Goal: Communication & Community: Answer question/provide support

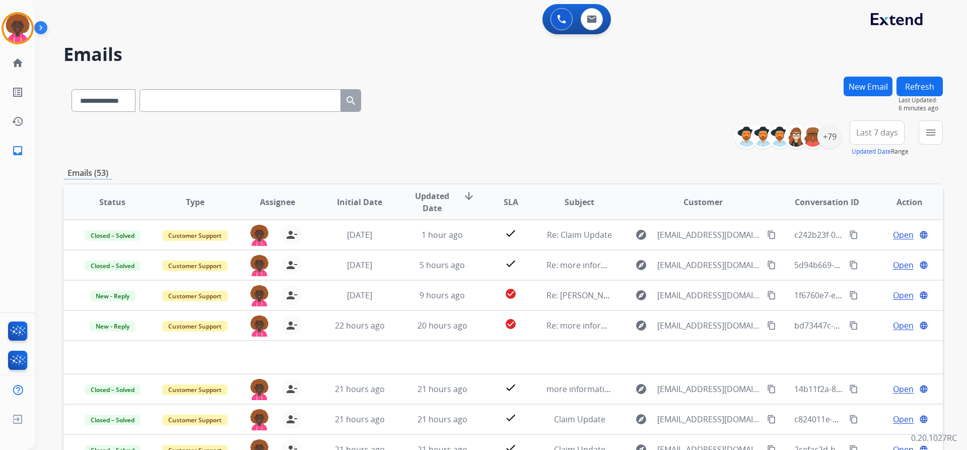
select select "**********"
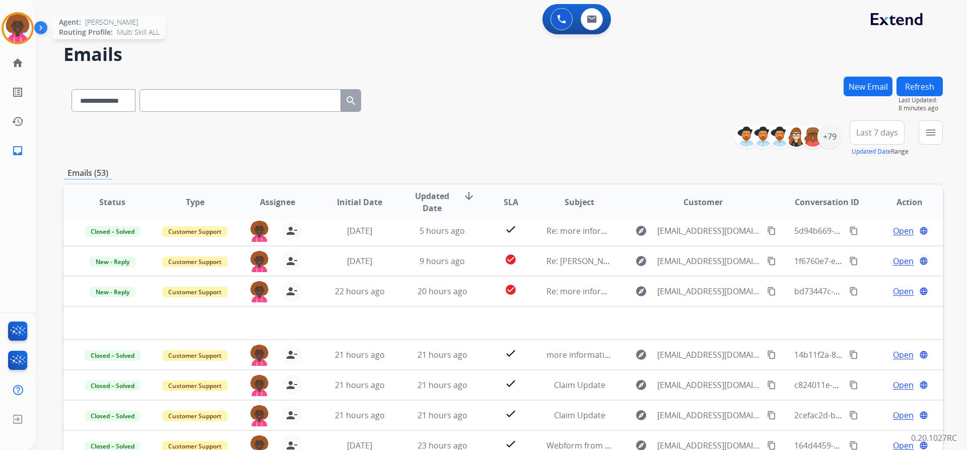
drag, startPoint x: 17, startPoint y: 30, endPoint x: 62, endPoint y: 35, distance: 45.2
click at [17, 30] on img at bounding box center [18, 28] width 28 height 28
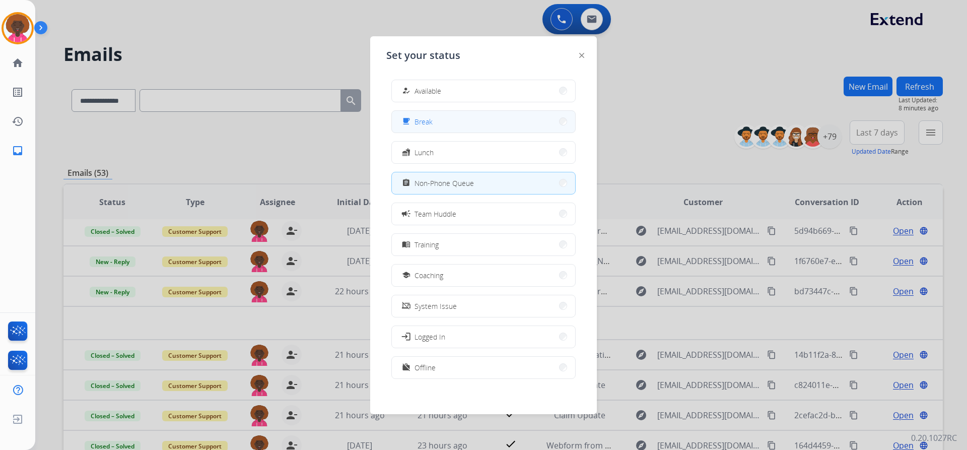
click at [439, 117] on button "free_breakfast Break" at bounding box center [483, 122] width 183 height 22
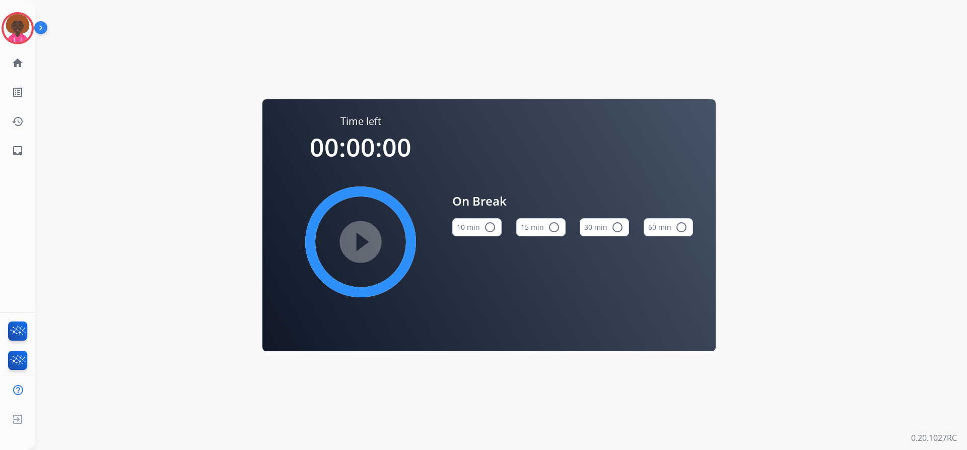
click at [560, 224] on button "15 min radio_button_unchecked" at bounding box center [540, 227] width 49 height 18
click at [367, 244] on mat-icon "play_circle_filled" at bounding box center [361, 242] width 12 height 12
click at [479, 228] on button "10 min radio_button_unchecked" at bounding box center [476, 227] width 49 height 18
click at [525, 229] on button "15 min radio_button_unchecked" at bounding box center [540, 227] width 49 height 18
click at [27, 13] on div "Agent: [PERSON_NAME] Profile: Multi Skill ALL" at bounding box center [18, 28] width 32 height 32
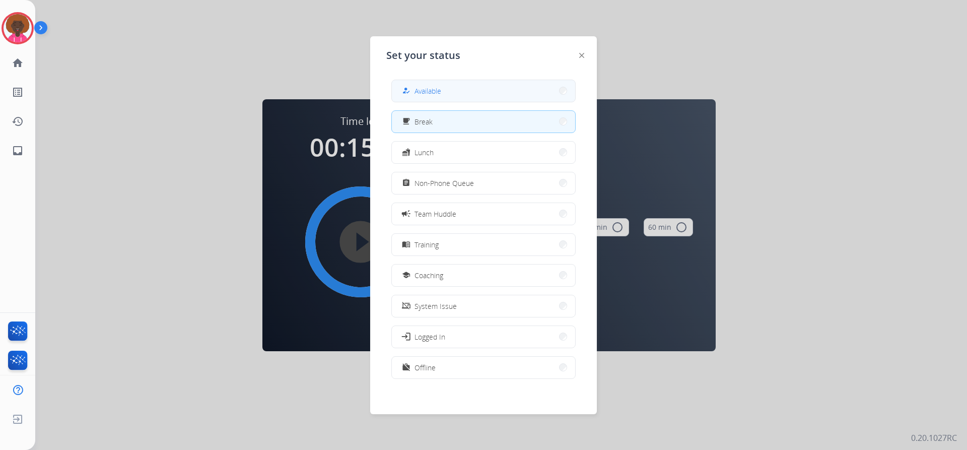
click at [446, 84] on button "how_to_reg Available" at bounding box center [483, 91] width 183 height 22
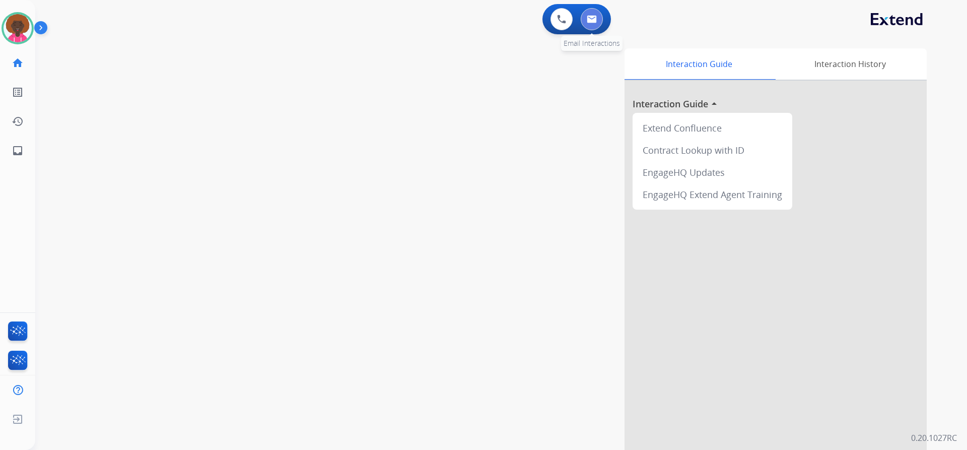
click at [597, 20] on button at bounding box center [592, 19] width 22 height 22
select select "**********"
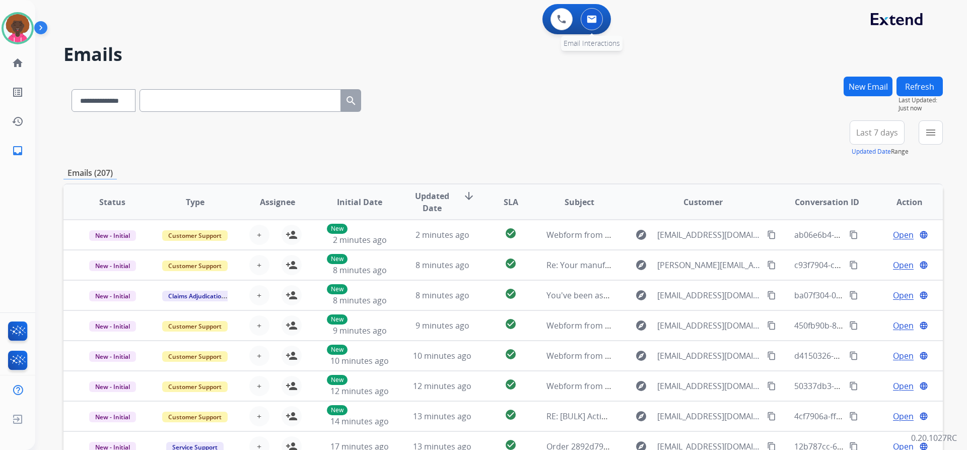
click at [587, 16] on img at bounding box center [592, 19] width 10 height 8
click at [836, 140] on div "+79" at bounding box center [829, 136] width 24 height 24
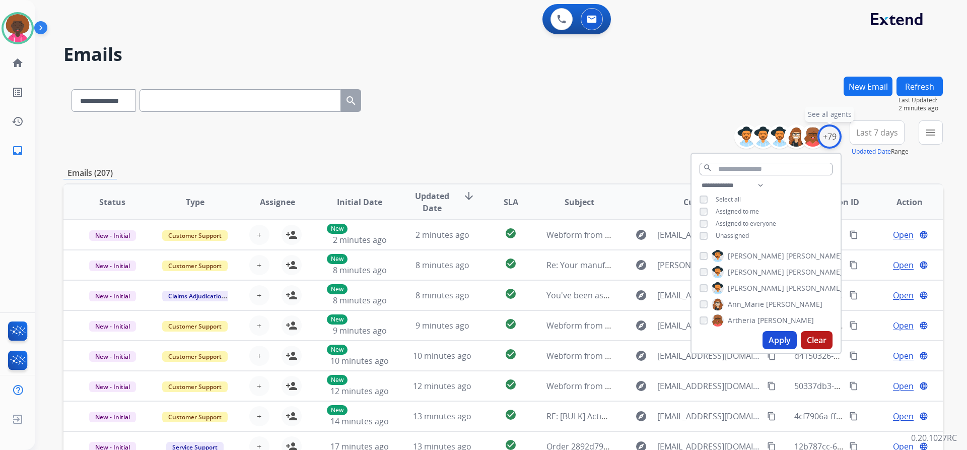
click at [833, 141] on div "+79" at bounding box center [829, 136] width 24 height 24
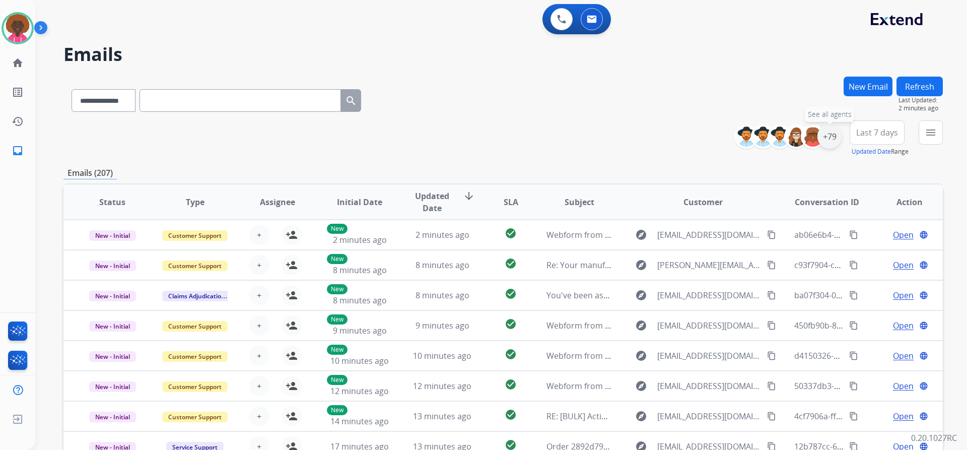
click at [830, 141] on div "+79" at bounding box center [829, 136] width 24 height 24
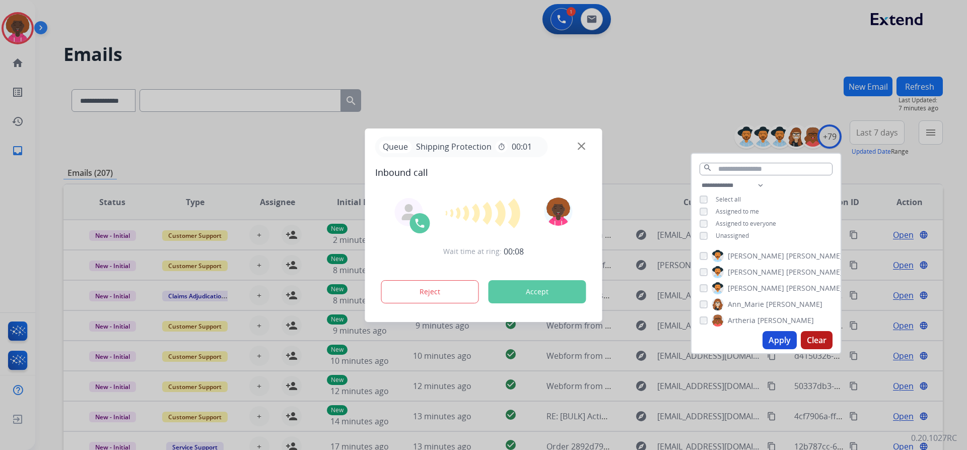
click at [550, 282] on button "Accept" at bounding box center [537, 291] width 98 height 23
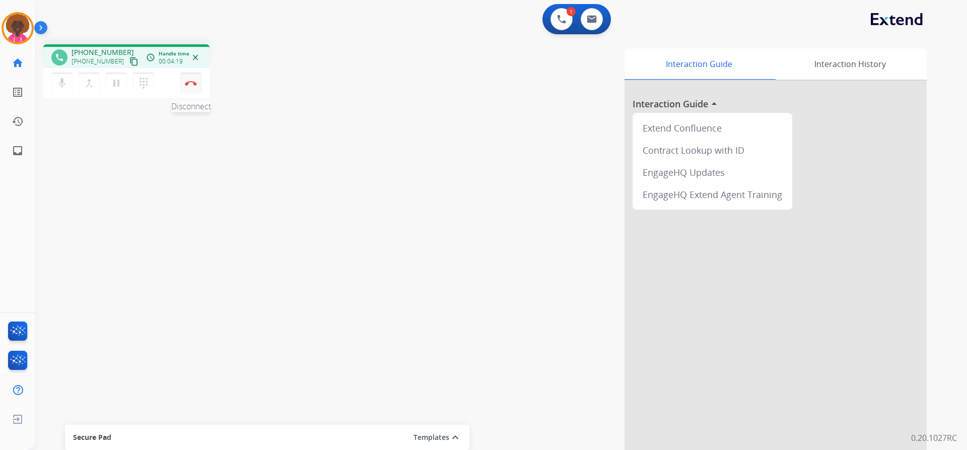
click at [195, 85] on img at bounding box center [191, 83] width 12 height 5
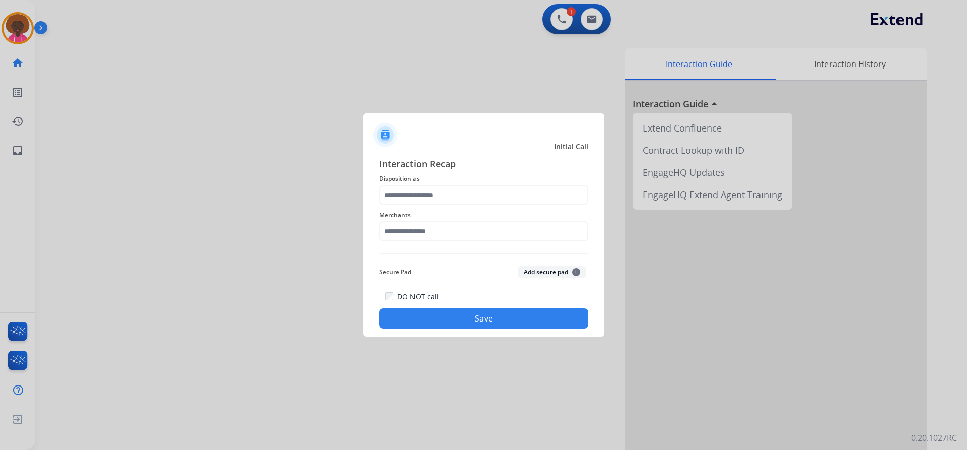
click at [24, 30] on div at bounding box center [483, 225] width 967 height 450
click at [488, 179] on span "Disposition as" at bounding box center [483, 179] width 209 height 12
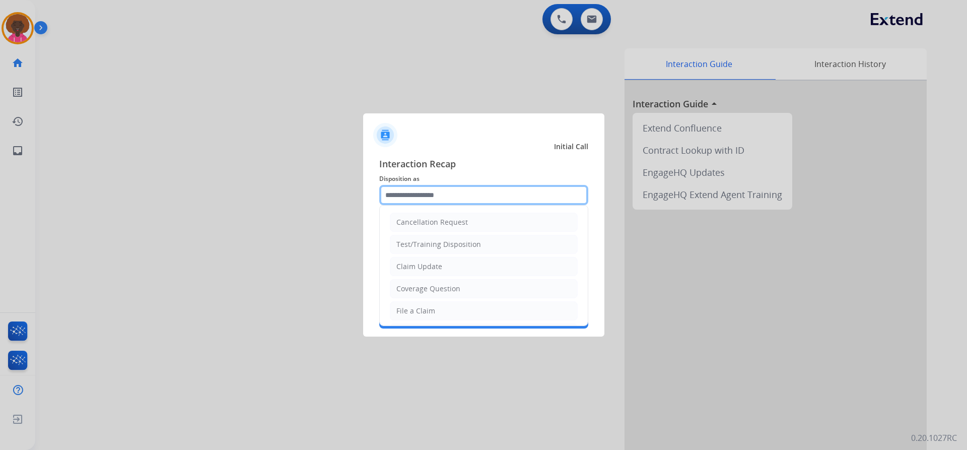
click at [418, 203] on input "text" at bounding box center [483, 195] width 209 height 20
click at [447, 312] on li "File a Claim" at bounding box center [484, 310] width 188 height 19
type input "**********"
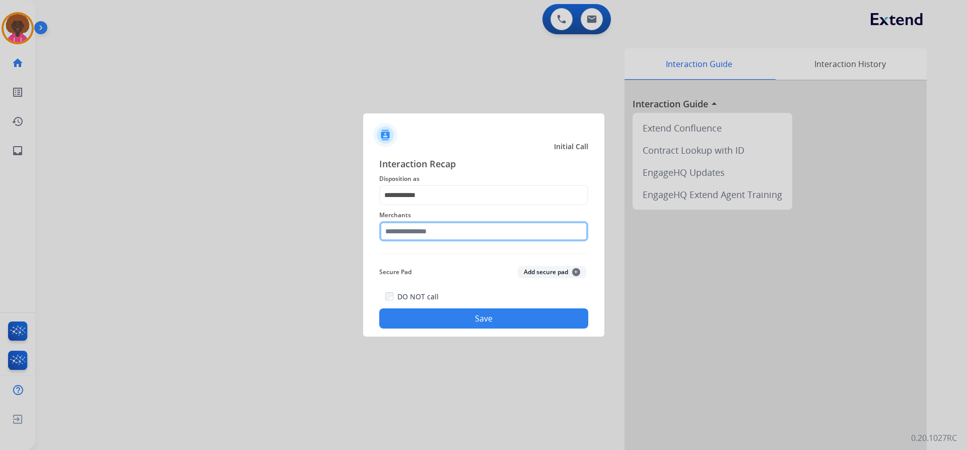
click at [436, 231] on input "text" at bounding box center [483, 231] width 209 height 20
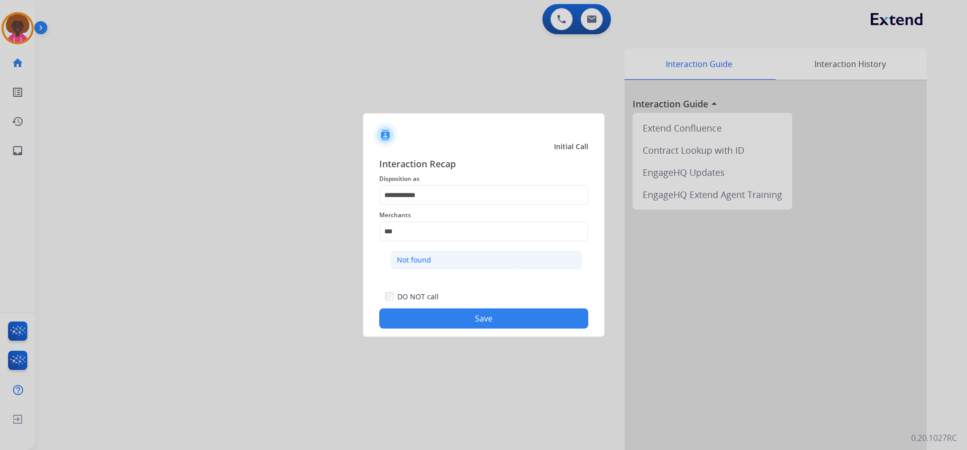
click at [491, 251] on li "Not found" at bounding box center [486, 259] width 192 height 19
type input "*********"
click at [506, 333] on div "**********" at bounding box center [483, 243] width 241 height 188
click at [506, 317] on button "Save" at bounding box center [483, 318] width 209 height 20
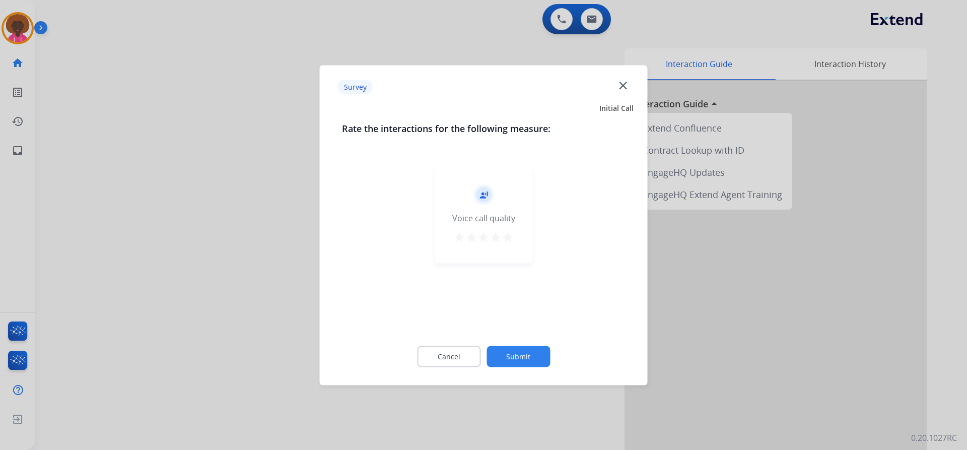
click at [497, 223] on div "Voice call quality" at bounding box center [483, 217] width 63 height 12
click at [514, 239] on div "record_voice_over Voice call quality star star star star star" at bounding box center [484, 215] width 98 height 96
click at [509, 238] on mat-icon "star" at bounding box center [508, 237] width 12 height 12
click at [543, 371] on div "Cancel Submit" at bounding box center [484, 355] width 284 height 45
click at [540, 362] on button "Submit" at bounding box center [517, 355] width 63 height 21
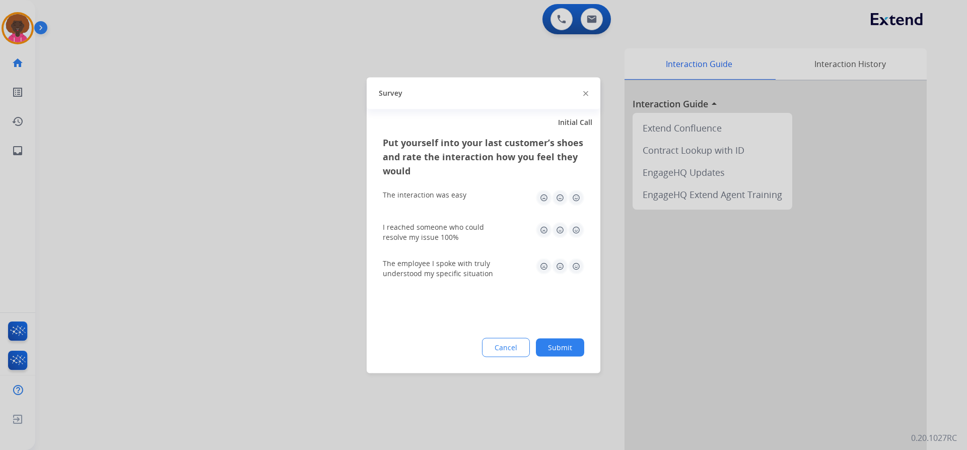
click at [561, 342] on button "Submit" at bounding box center [560, 347] width 48 height 18
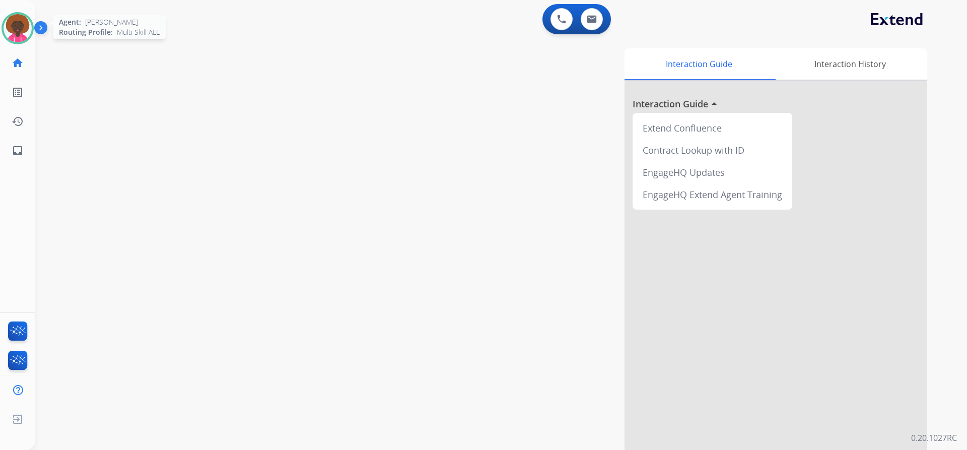
click at [19, 26] on img at bounding box center [18, 28] width 28 height 28
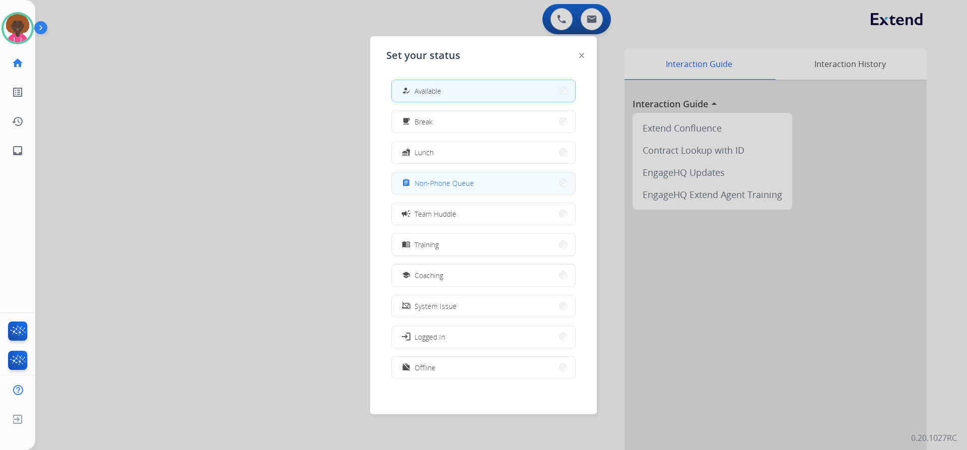
click at [474, 174] on button "assignment Non-Phone Queue" at bounding box center [483, 183] width 183 height 22
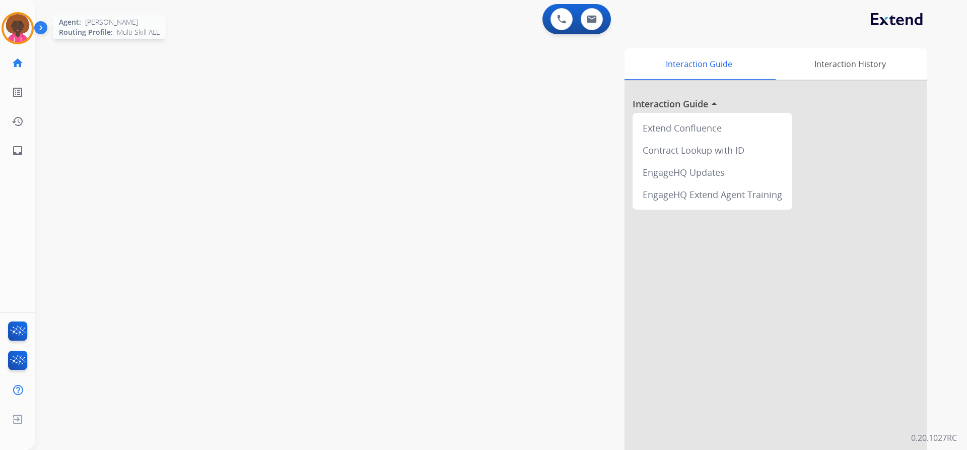
click at [12, 24] on img at bounding box center [18, 28] width 28 height 28
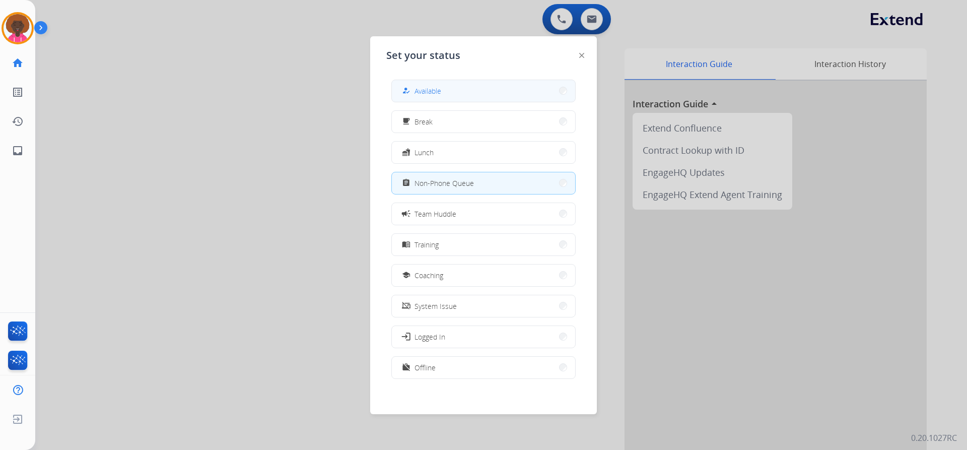
click at [436, 86] on span "Available" at bounding box center [427, 91] width 27 height 11
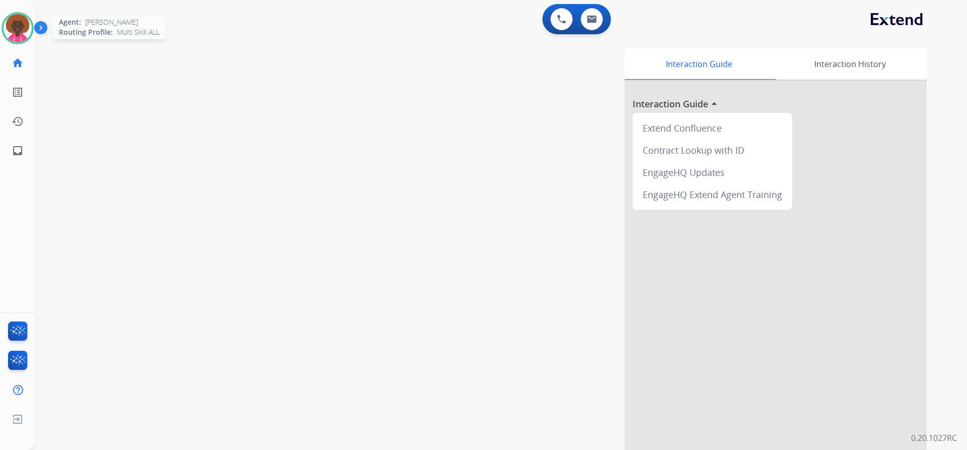
click at [20, 24] on img at bounding box center [18, 28] width 28 height 28
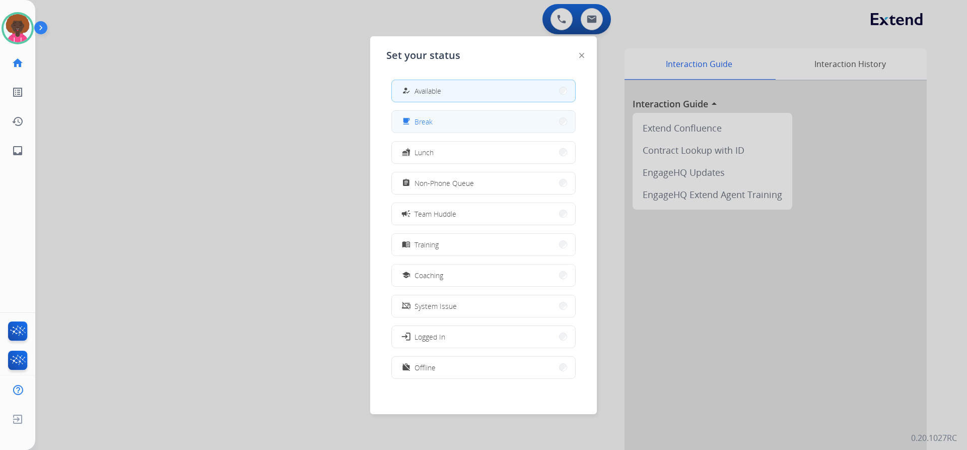
click at [451, 127] on button "free_breakfast Break" at bounding box center [483, 122] width 183 height 22
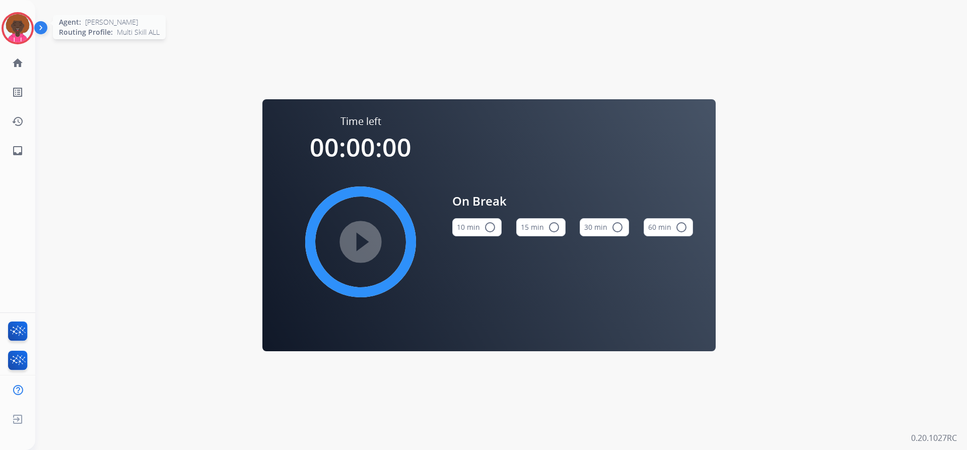
click at [19, 24] on img at bounding box center [18, 28] width 28 height 28
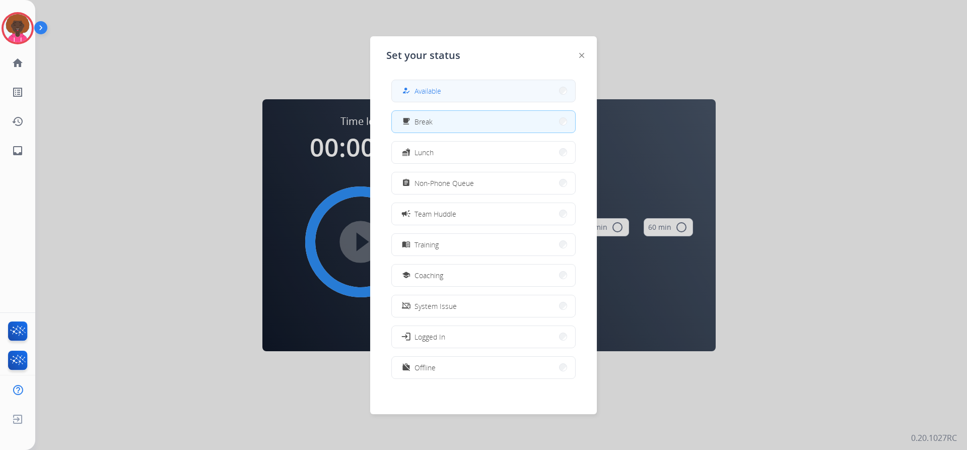
click at [459, 81] on button "how_to_reg Available" at bounding box center [483, 91] width 183 height 22
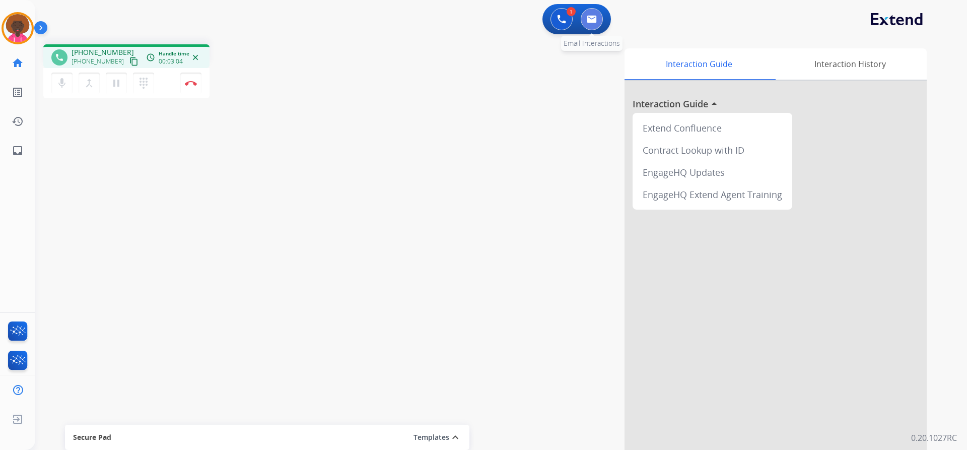
click at [599, 14] on button at bounding box center [592, 19] width 22 height 22
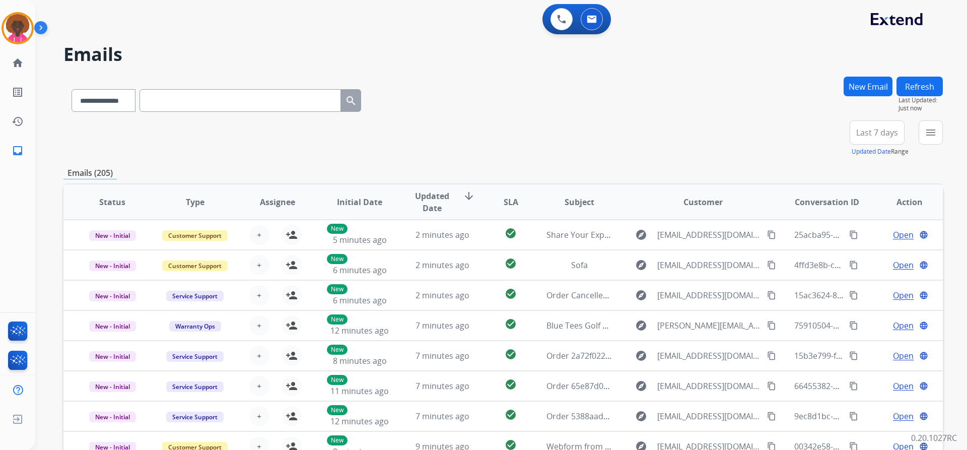
click at [871, 77] on button "New Email" at bounding box center [867, 87] width 49 height 20
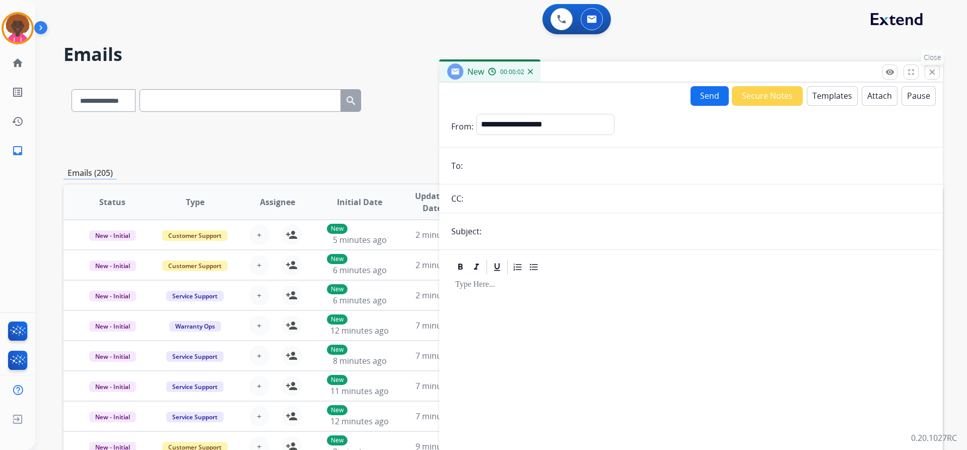
click at [933, 70] on mat-icon "close" at bounding box center [932, 71] width 9 height 9
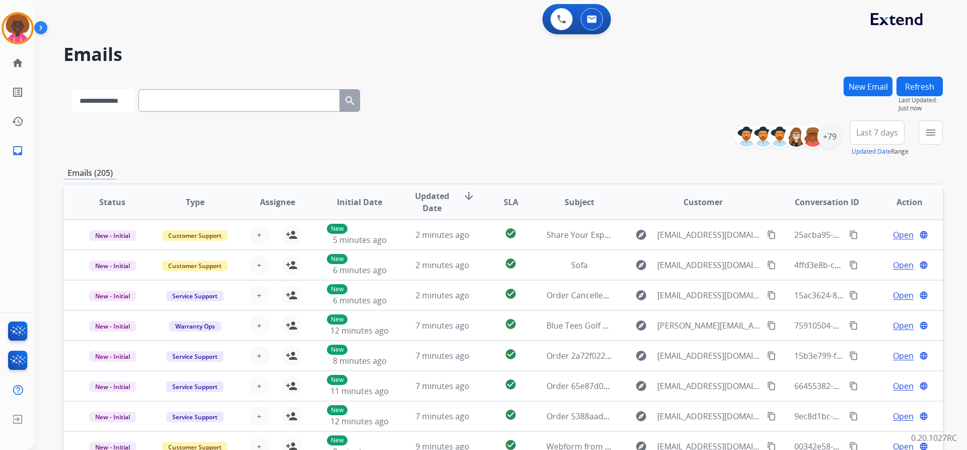
click at [99, 97] on select "**********" at bounding box center [103, 100] width 63 height 23
select select "**********"
click at [72, 89] on select "**********" at bounding box center [103, 100] width 63 height 23
drag, startPoint x: 218, startPoint y: 87, endPoint x: 177, endPoint y: 98, distance: 42.4
paste input "**********"
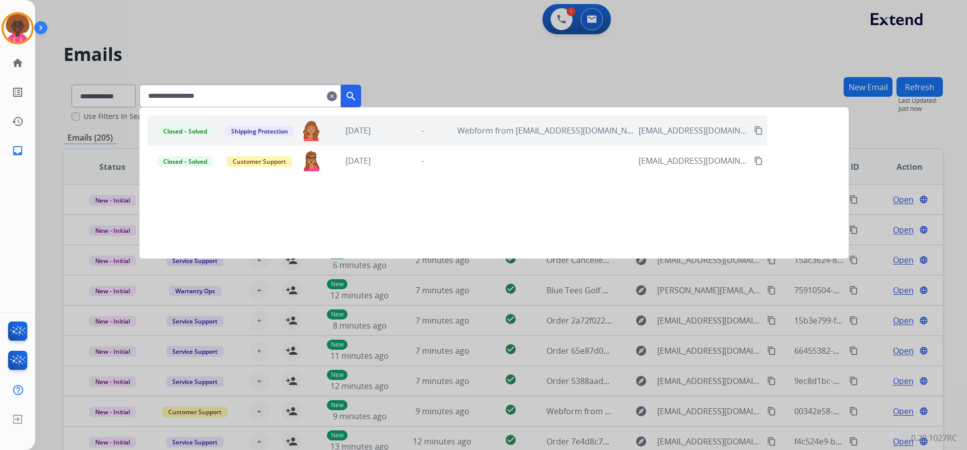
type input "**********"
click at [537, 136] on div "Closed – Solved Shipping Protection [PERSON_NAME][EMAIL_ADDRESS][PERSON_NAME][D…" at bounding box center [457, 130] width 619 height 30
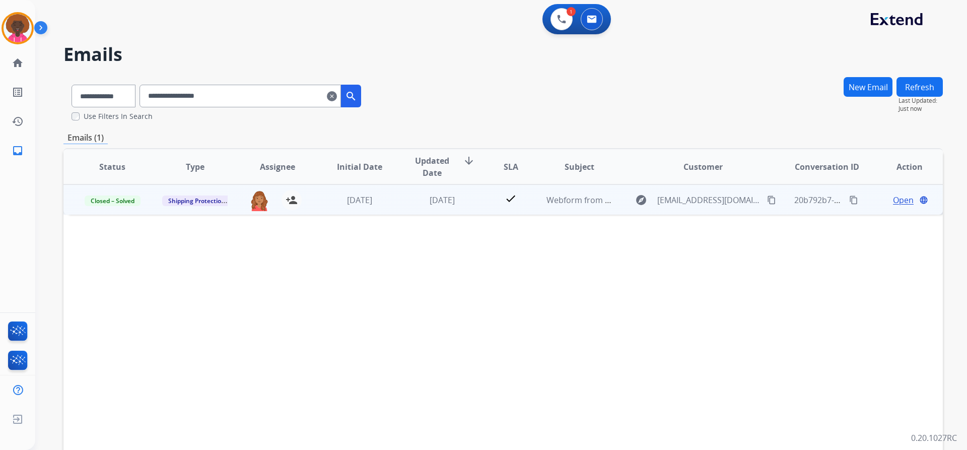
click at [893, 202] on span "Open" at bounding box center [903, 200] width 21 height 12
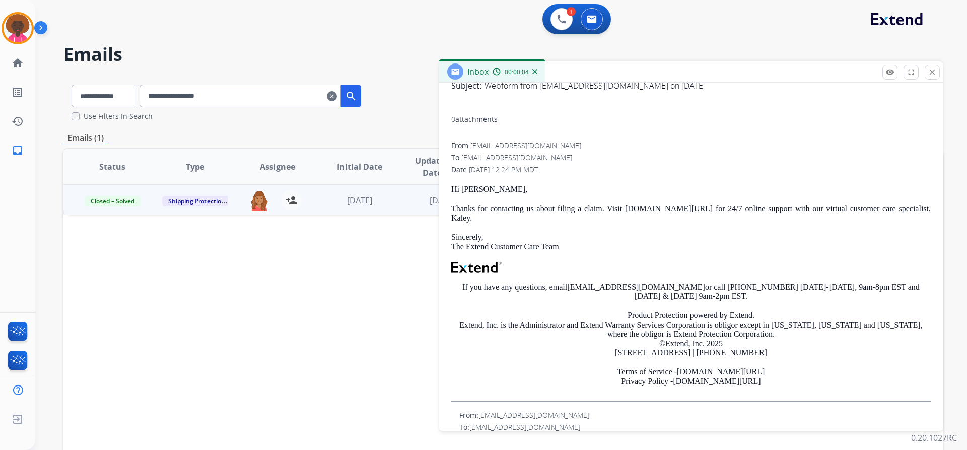
scroll to position [74, 0]
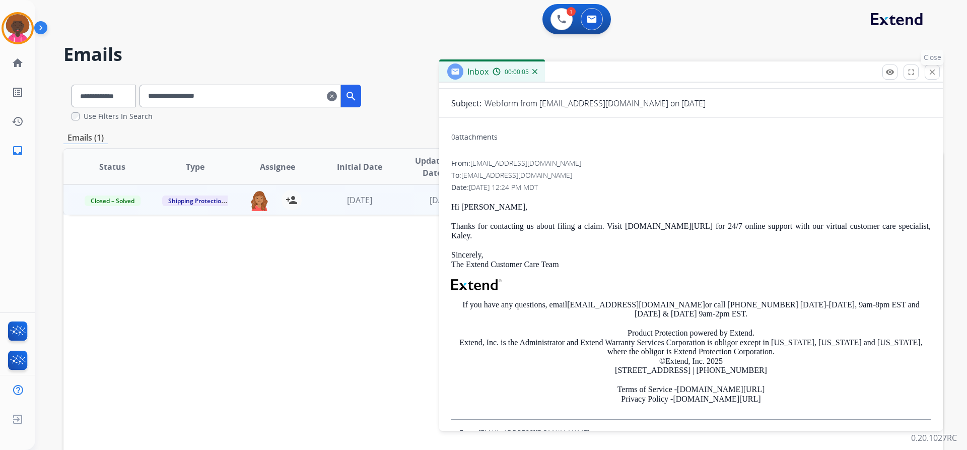
click at [932, 68] on mat-icon "close" at bounding box center [932, 71] width 9 height 9
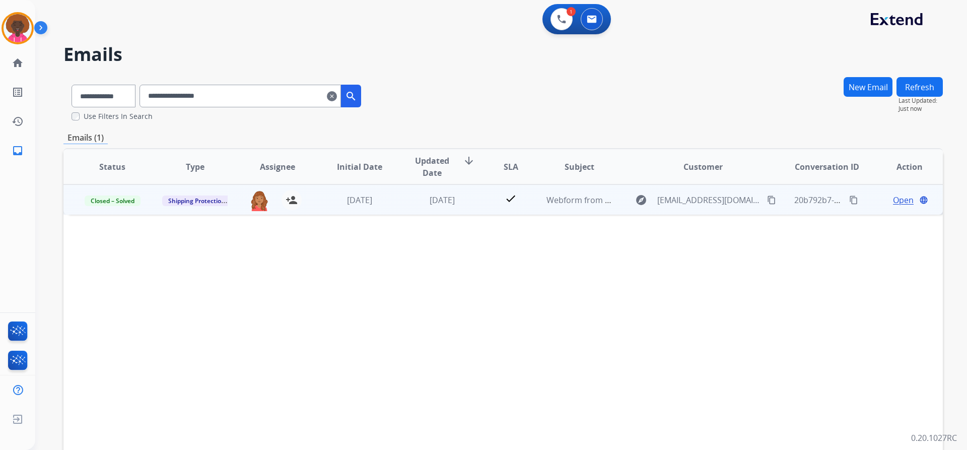
click at [893, 200] on span "Open" at bounding box center [903, 200] width 21 height 12
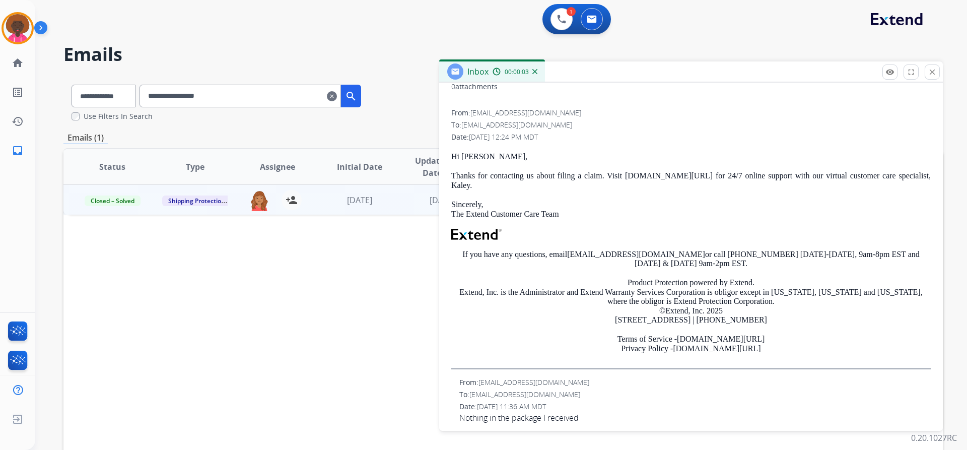
scroll to position [0, 0]
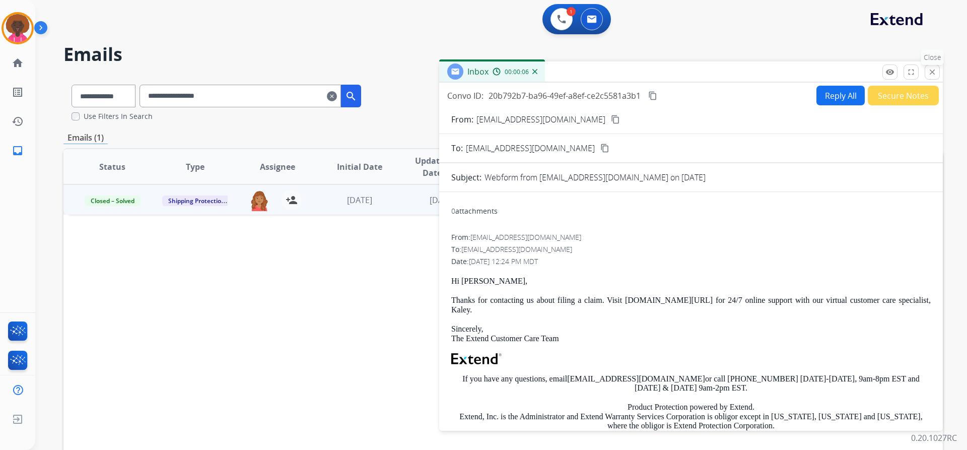
click at [928, 72] on mat-icon "close" at bounding box center [932, 71] width 9 height 9
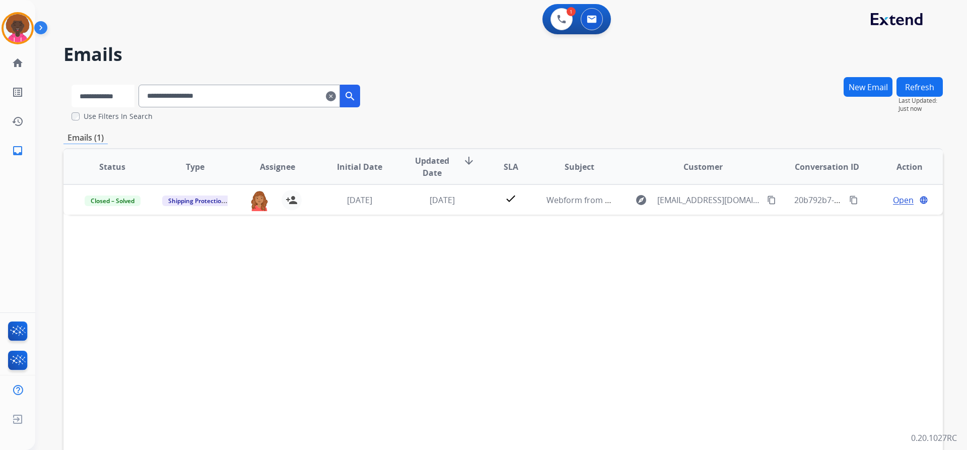
click at [128, 99] on select "**********" at bounding box center [103, 96] width 63 height 23
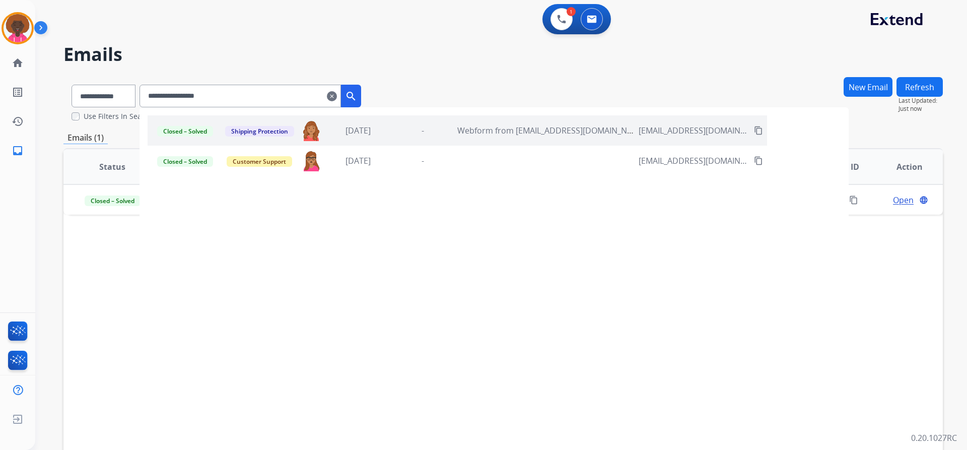
click at [270, 92] on input "**********" at bounding box center [239, 96] width 201 height 23
click at [651, 164] on div "Closed – Solved Customer Support [PERSON_NAME][EMAIL_ADDRESS][PERSON_NAME][DOMA…" at bounding box center [457, 161] width 619 height 30
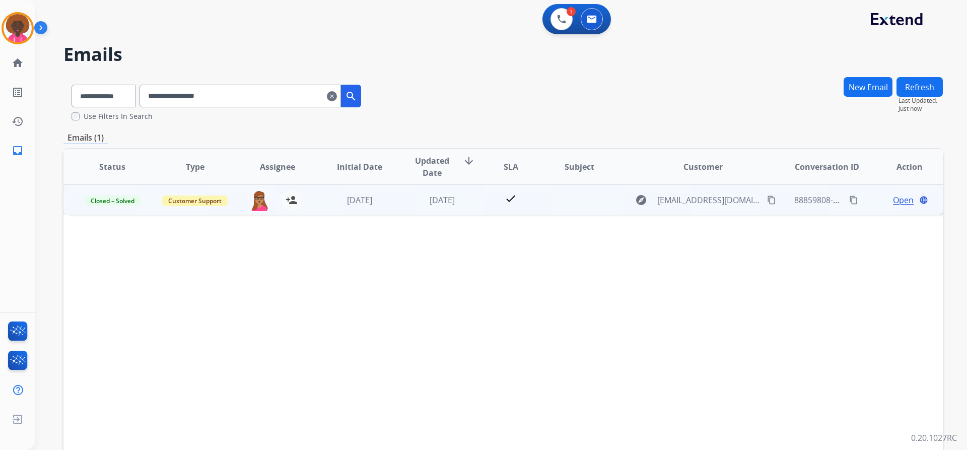
click at [893, 198] on span "Open" at bounding box center [903, 200] width 21 height 12
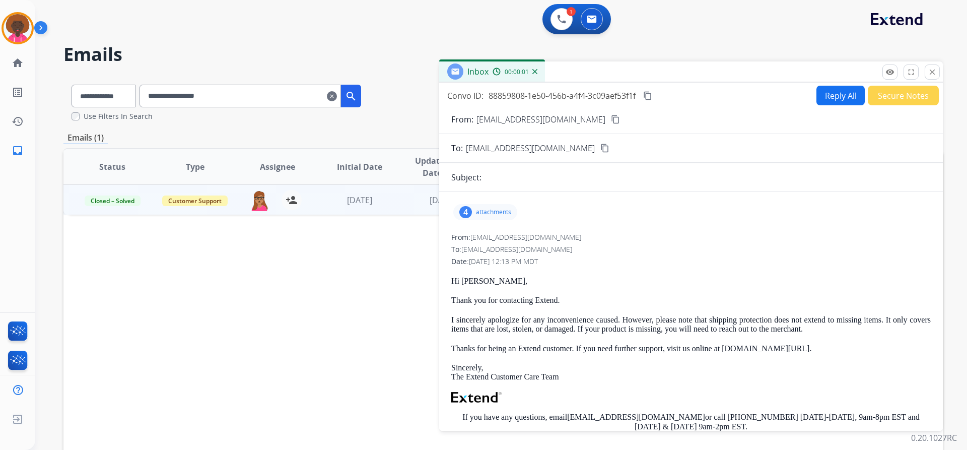
click at [492, 217] on div "4 attachments" at bounding box center [485, 212] width 64 height 16
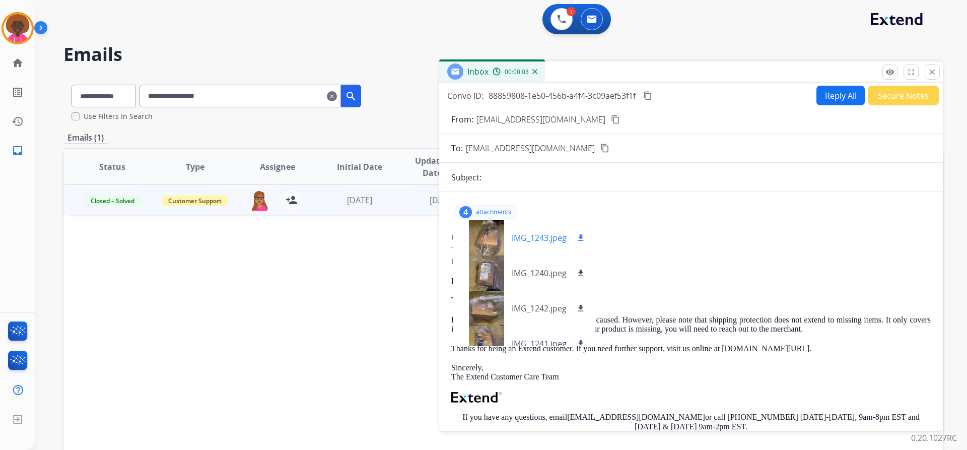
drag, startPoint x: 580, startPoint y: 237, endPoint x: 583, endPoint y: 253, distance: 16.4
click at [580, 238] on mat-icon "download" at bounding box center [580, 237] width 9 height 9
drag, startPoint x: 579, startPoint y: 268, endPoint x: 593, endPoint y: 299, distance: 33.8
click at [579, 268] on button "download" at bounding box center [581, 273] width 12 height 12
drag, startPoint x: 583, startPoint y: 307, endPoint x: 574, endPoint y: 334, distance: 29.1
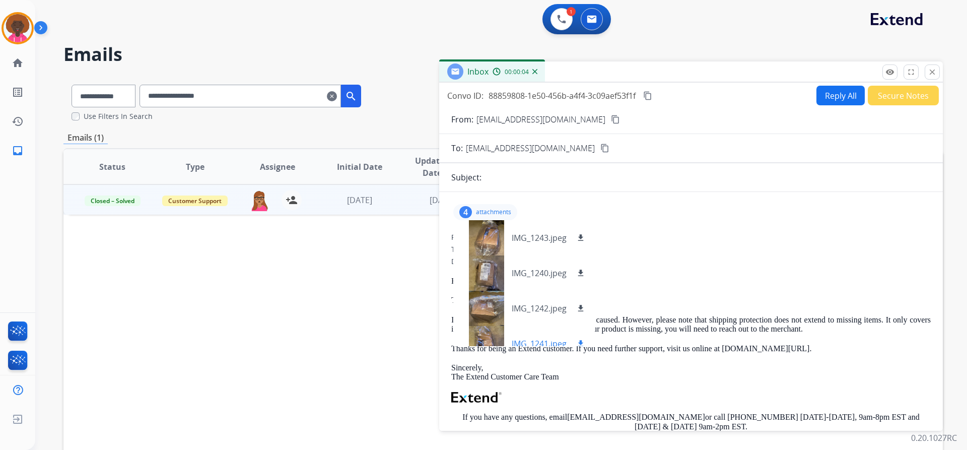
click at [582, 307] on mat-icon "download" at bounding box center [580, 308] width 9 height 9
drag, startPoint x: 580, startPoint y: 339, endPoint x: 550, endPoint y: 315, distance: 38.3
click at [580, 339] on mat-icon "download" at bounding box center [580, 343] width 9 height 9
click at [505, 238] on div at bounding box center [486, 237] width 50 height 35
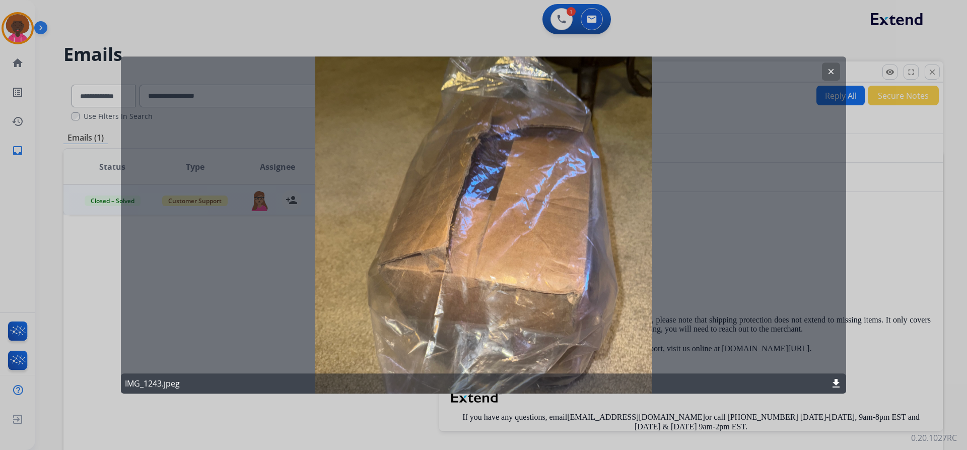
drag, startPoint x: 874, startPoint y: 222, endPoint x: 812, endPoint y: 224, distance: 62.5
click at [872, 222] on div at bounding box center [483, 225] width 967 height 450
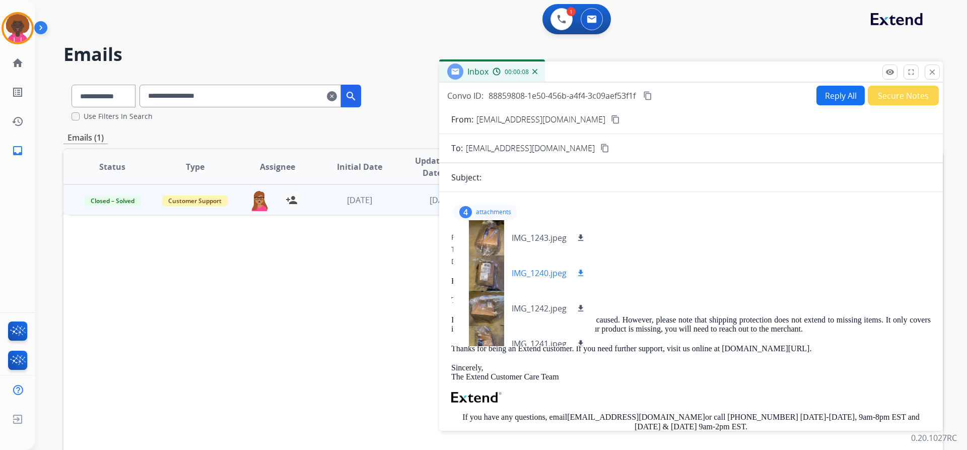
click at [496, 274] on div at bounding box center [486, 272] width 50 height 35
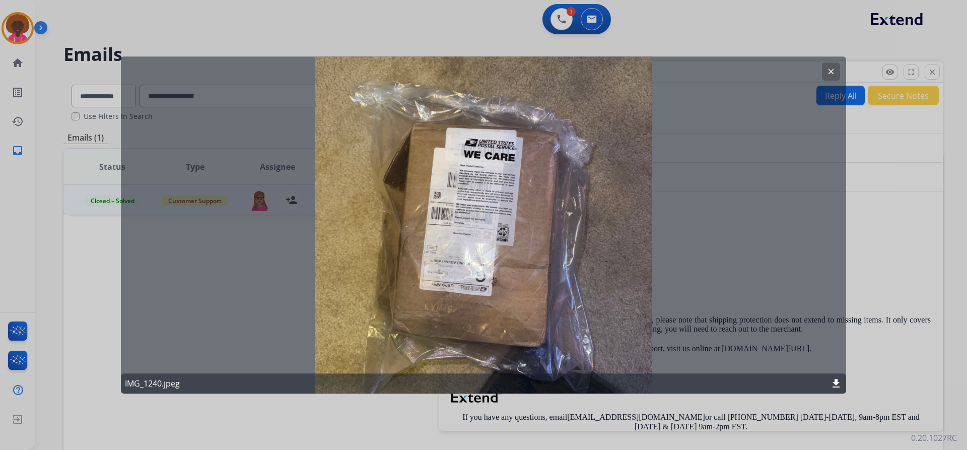
click at [887, 212] on div at bounding box center [483, 225] width 967 height 450
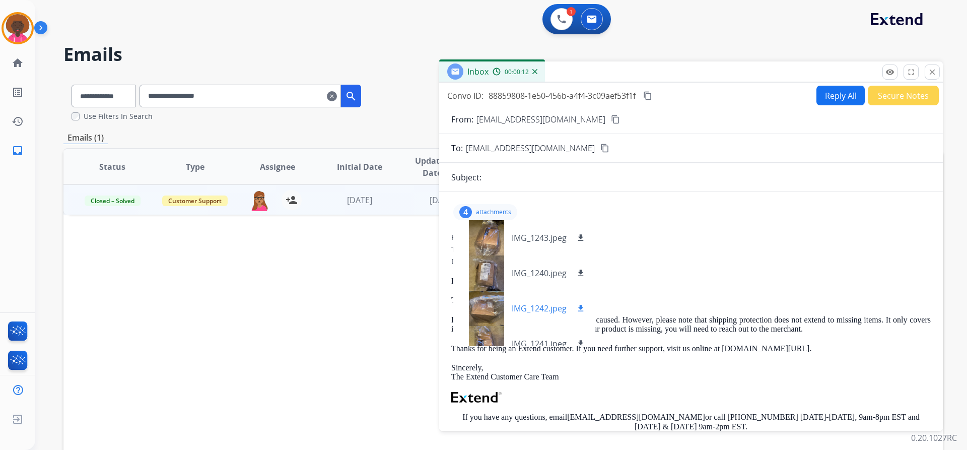
click at [472, 306] on div at bounding box center [486, 308] width 50 height 35
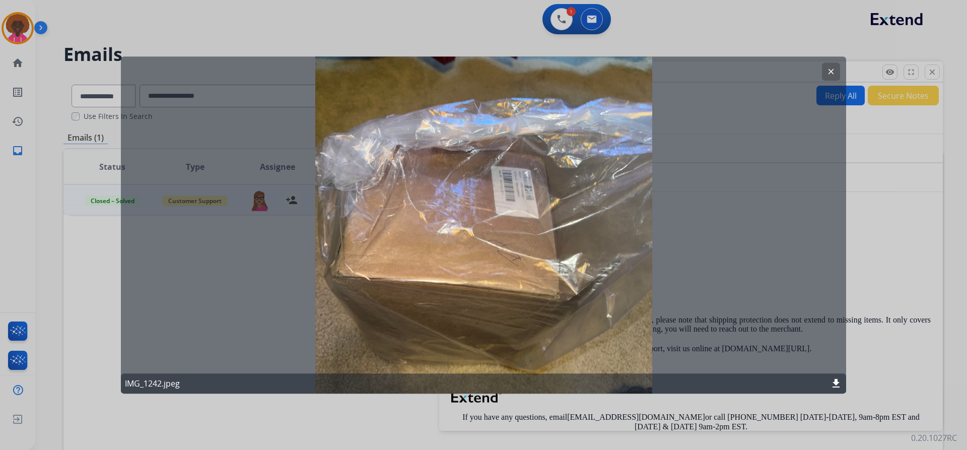
click at [877, 215] on div at bounding box center [483, 225] width 967 height 450
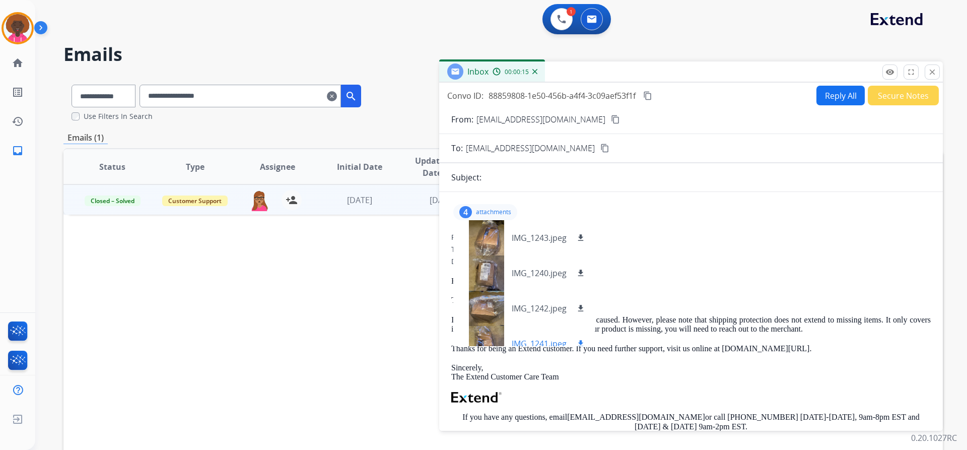
click at [482, 333] on div at bounding box center [486, 343] width 50 height 35
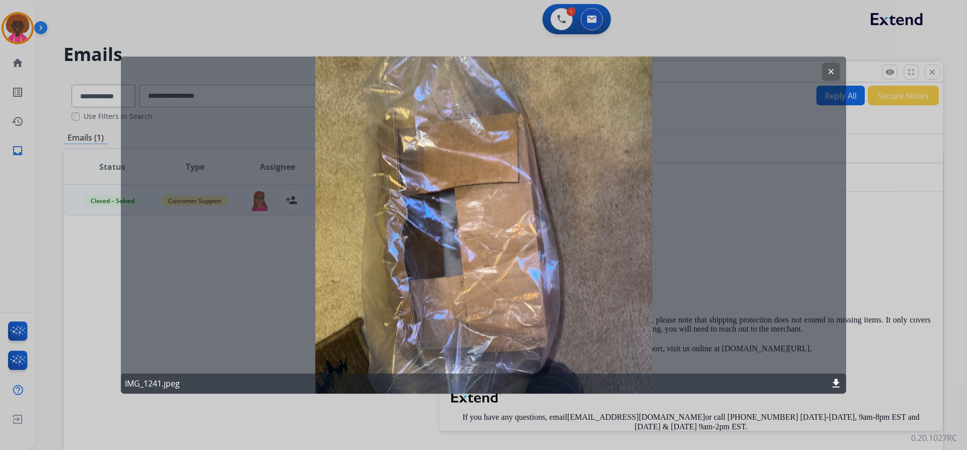
click at [894, 222] on div at bounding box center [483, 225] width 967 height 450
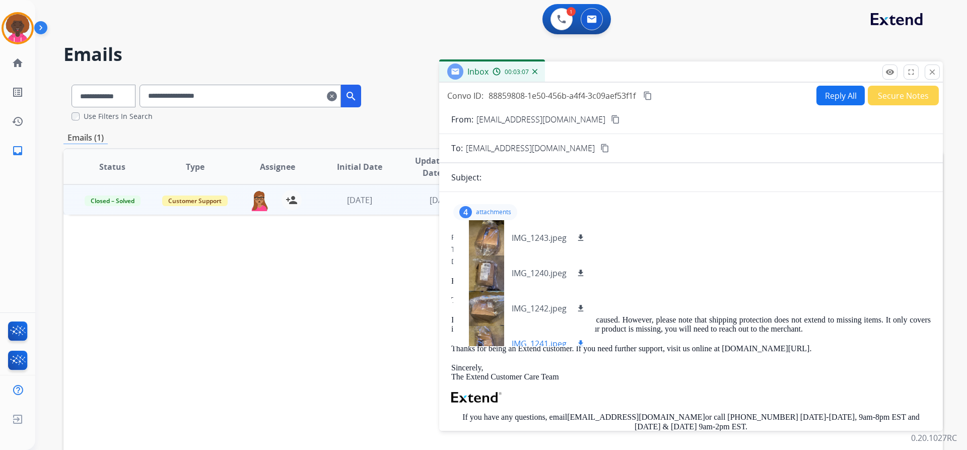
click at [481, 337] on div at bounding box center [486, 343] width 50 height 35
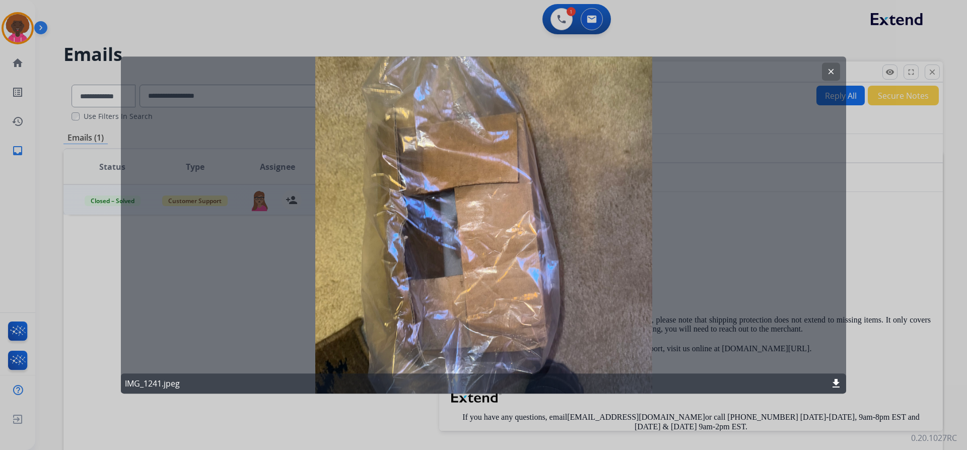
click at [830, 378] on mat-icon "download" at bounding box center [836, 383] width 12 height 12
click at [959, 323] on div at bounding box center [483, 225] width 967 height 450
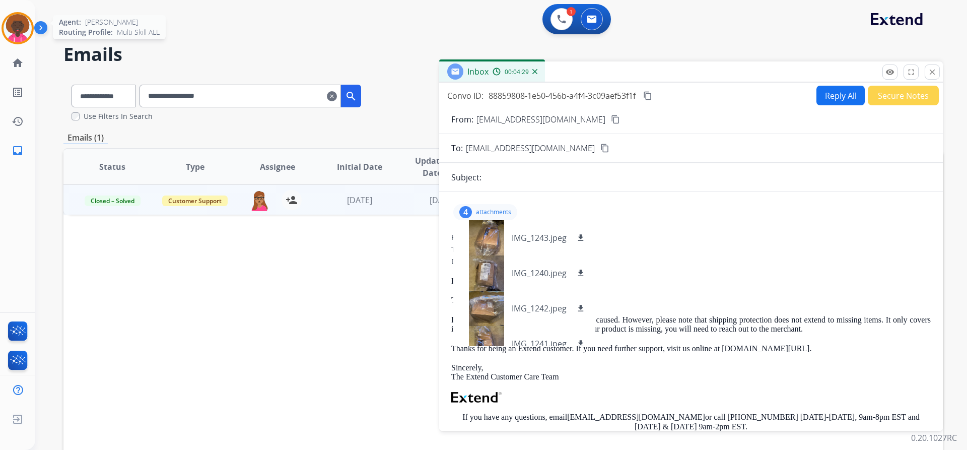
click at [29, 36] on img at bounding box center [18, 28] width 28 height 28
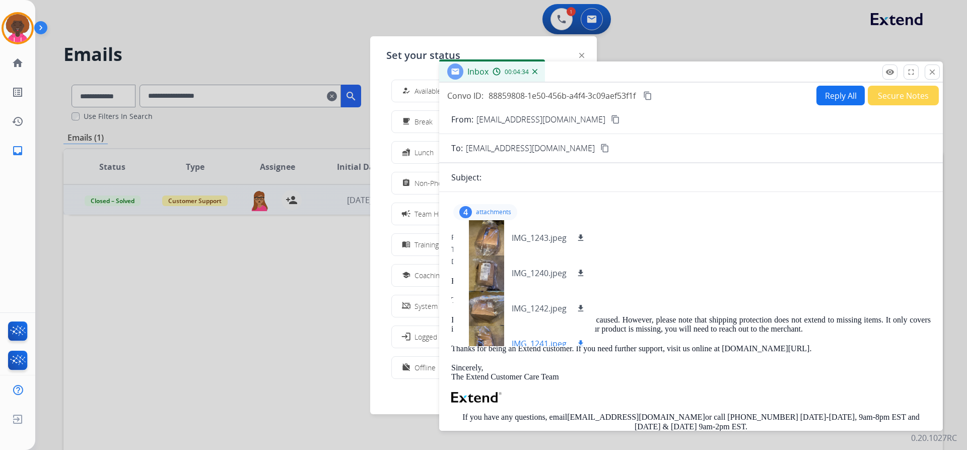
click at [484, 338] on div at bounding box center [486, 343] width 50 height 35
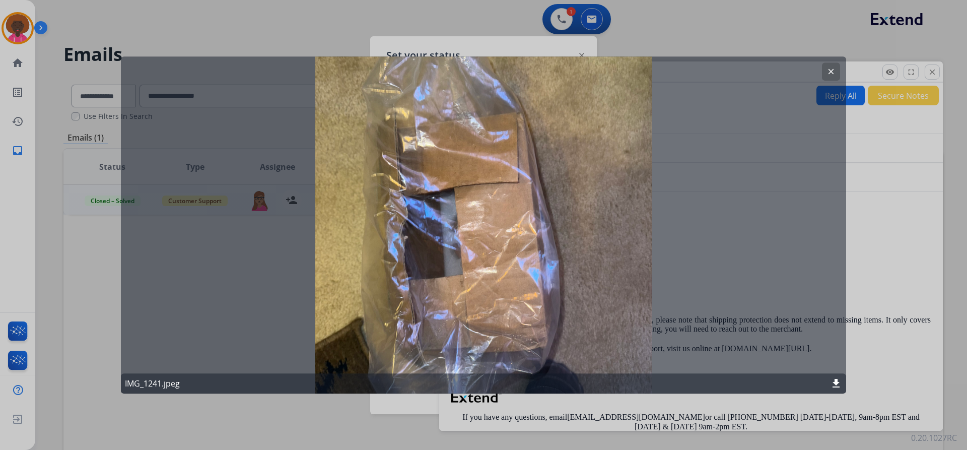
click at [853, 218] on div at bounding box center [483, 225] width 967 height 450
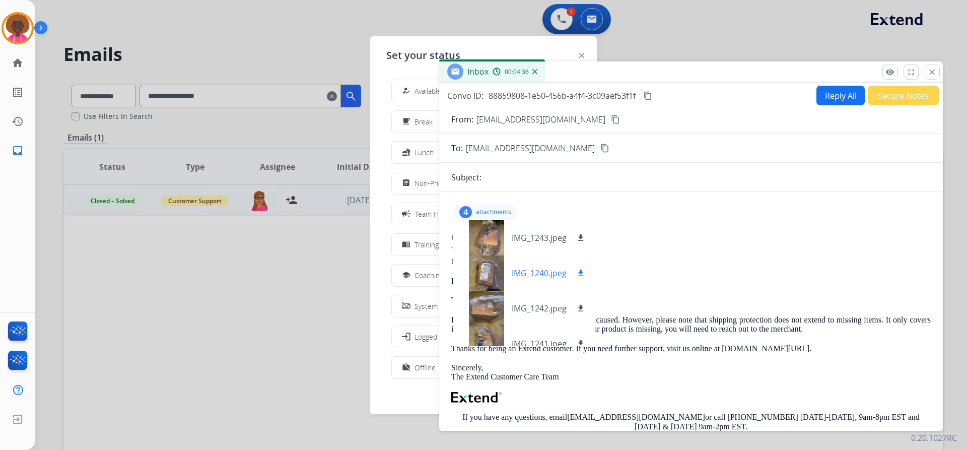
click at [484, 279] on div at bounding box center [486, 272] width 50 height 35
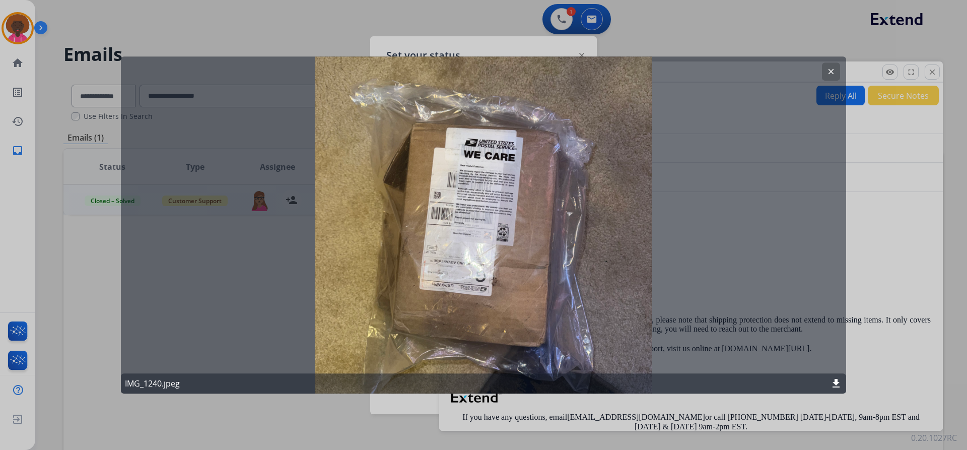
click at [898, 235] on div at bounding box center [483, 225] width 967 height 450
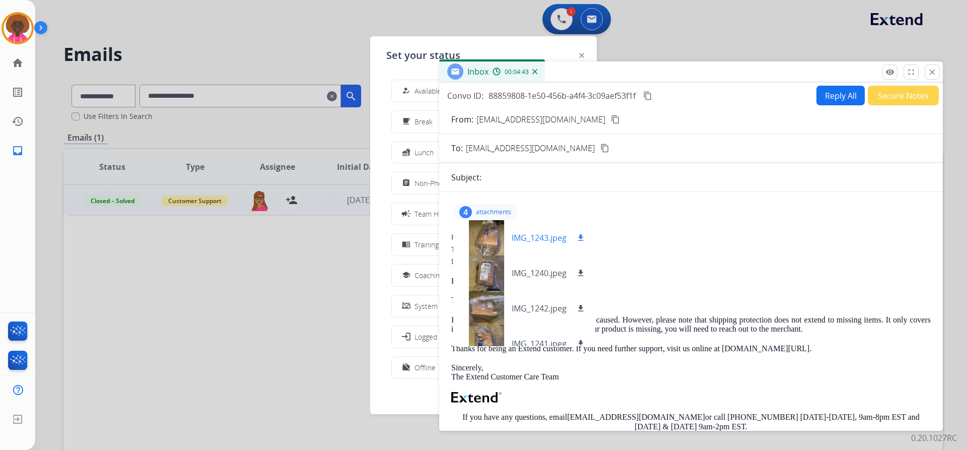
click at [486, 240] on div at bounding box center [486, 237] width 50 height 35
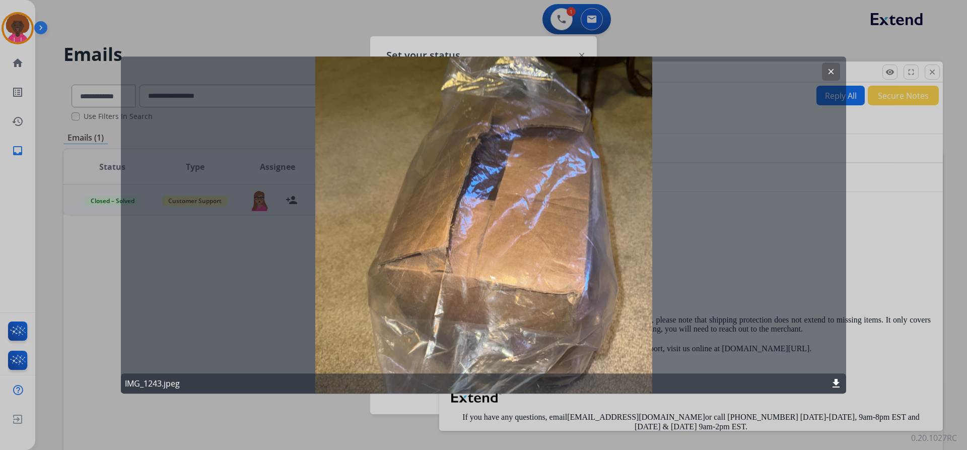
click at [882, 219] on div at bounding box center [483, 225] width 967 height 450
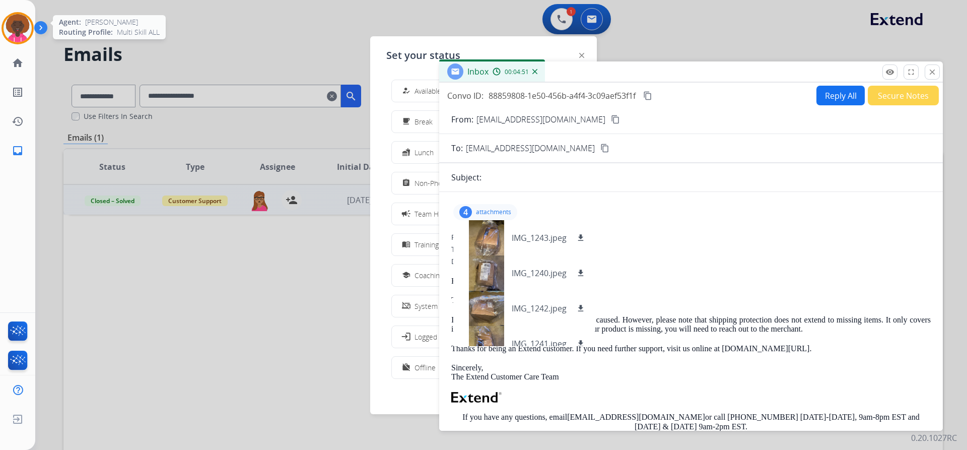
click at [5, 35] on img at bounding box center [18, 28] width 28 height 28
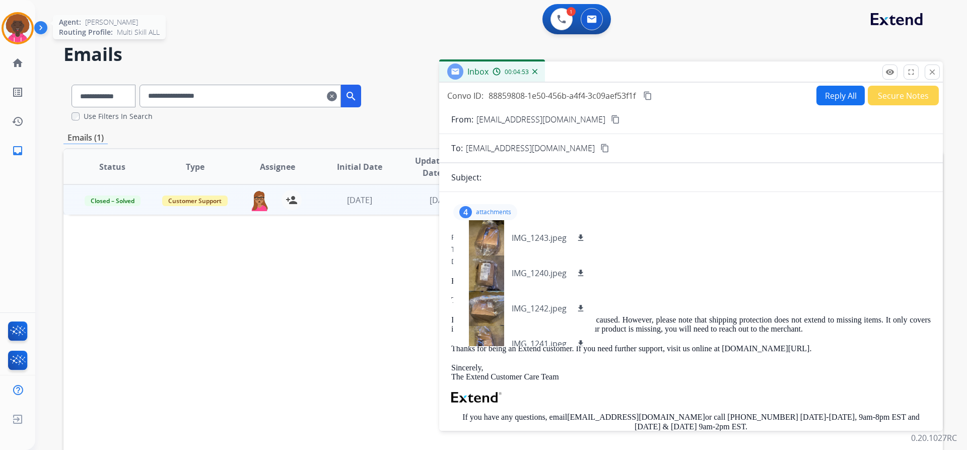
click at [19, 28] on img at bounding box center [18, 28] width 28 height 28
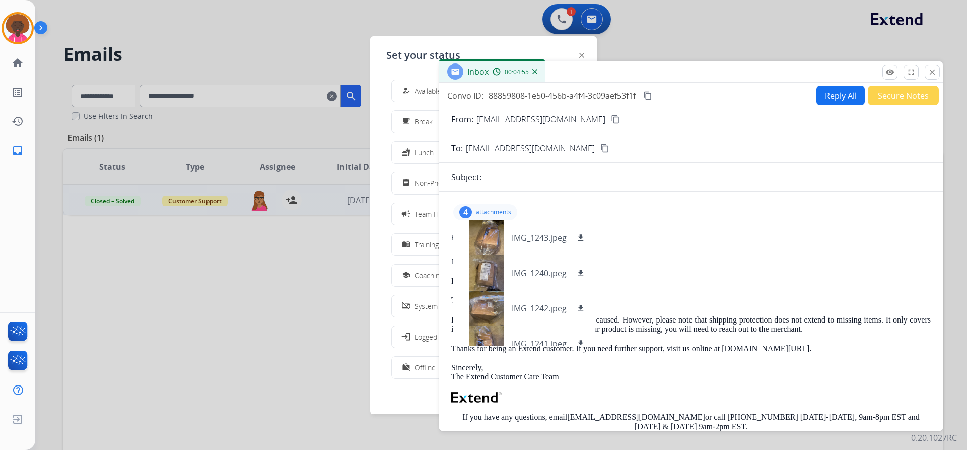
click at [553, 16] on div at bounding box center [483, 225] width 967 height 450
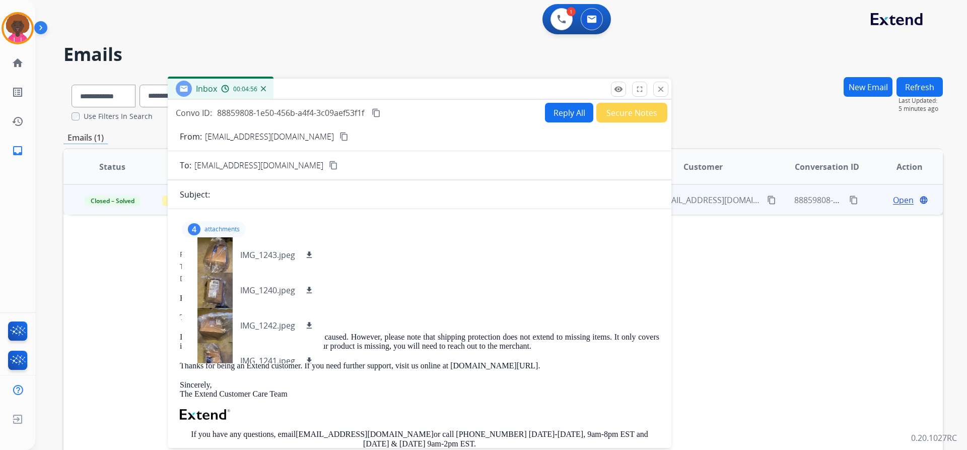
drag, startPoint x: 627, startPoint y: 73, endPoint x: 343, endPoint y: 66, distance: 284.1
click at [310, 90] on div "Inbox 00:04:56" at bounding box center [420, 89] width 504 height 21
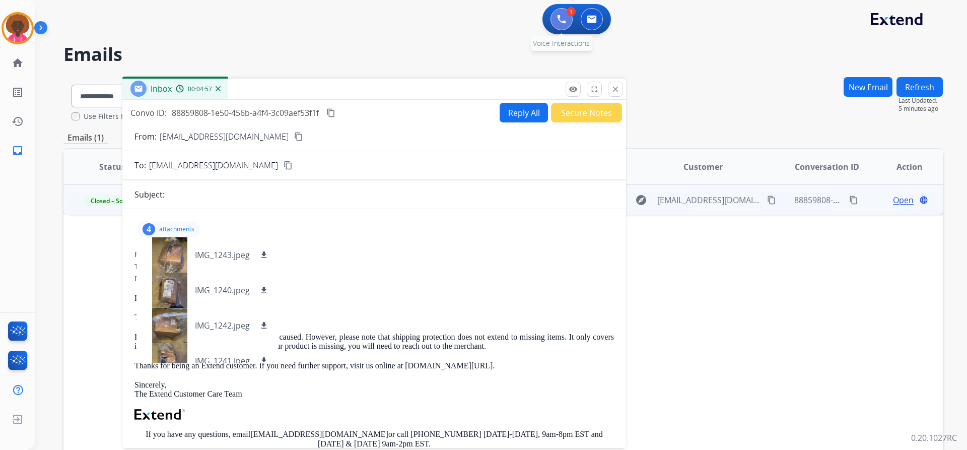
click at [552, 19] on button at bounding box center [561, 19] width 22 height 22
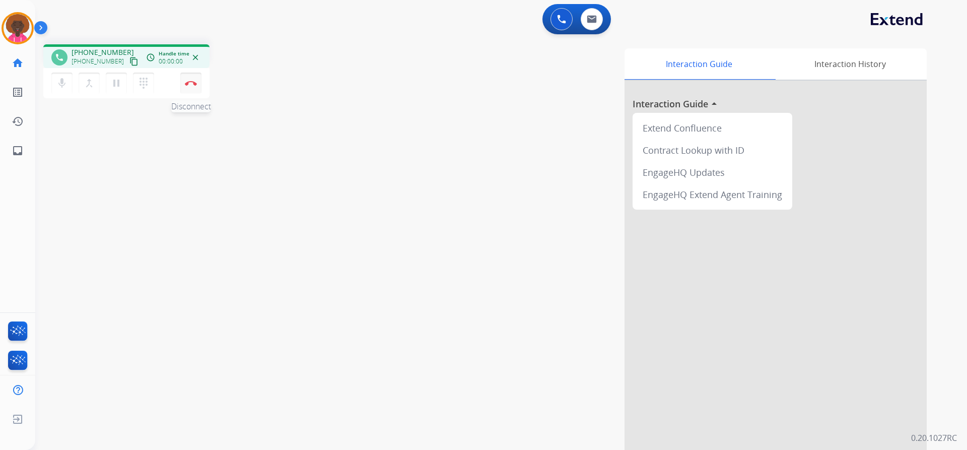
click at [186, 92] on button "Disconnect" at bounding box center [190, 83] width 21 height 21
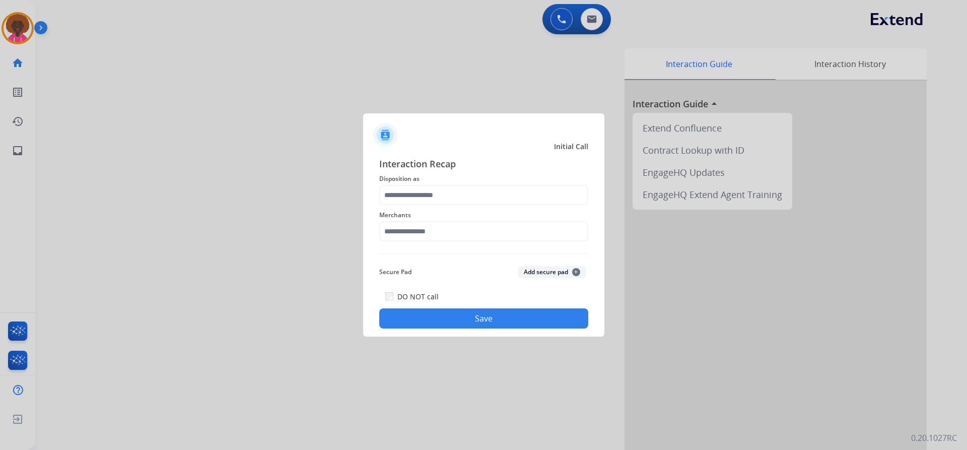
click at [440, 242] on div "Merchants" at bounding box center [483, 225] width 209 height 40
click at [444, 232] on input "text" at bounding box center [483, 231] width 209 height 20
click at [417, 262] on div "Not found" at bounding box center [414, 260] width 34 height 10
type input "*********"
click at [394, 205] on div at bounding box center [483, 195] width 209 height 20
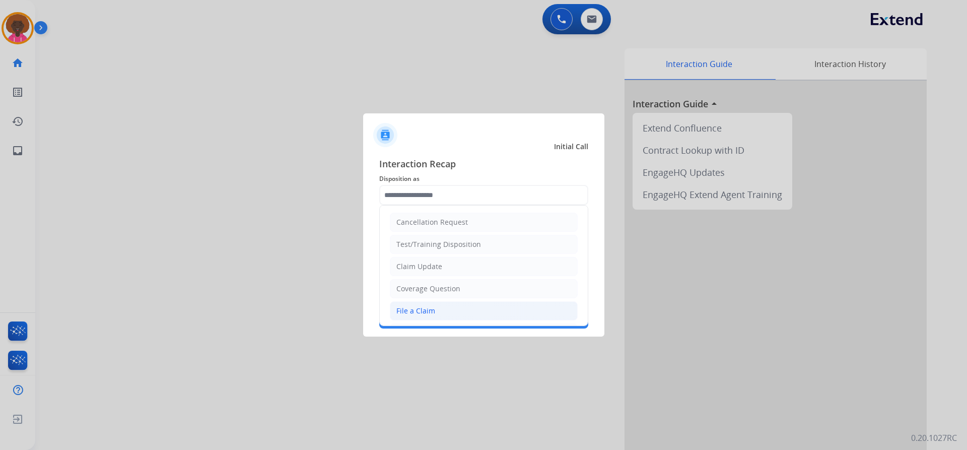
click at [409, 302] on li "File a Claim" at bounding box center [484, 310] width 188 height 19
type input "**********"
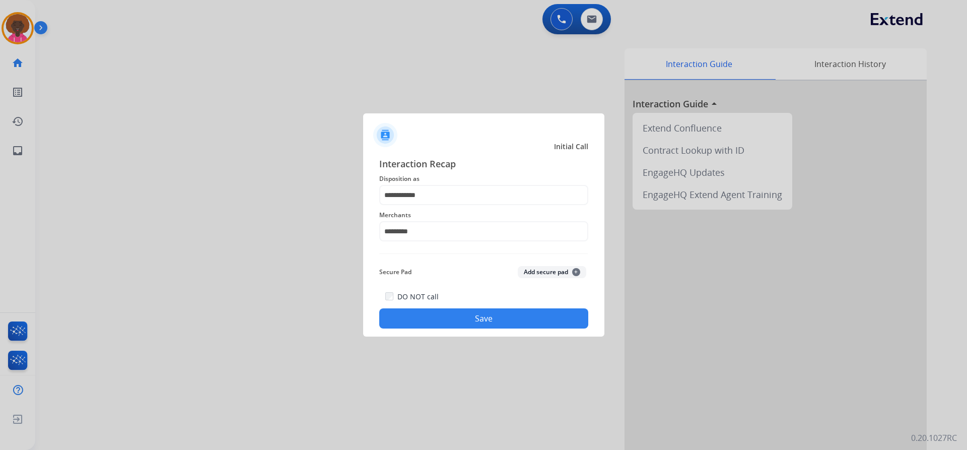
click at [416, 311] on button "Save" at bounding box center [483, 318] width 209 height 20
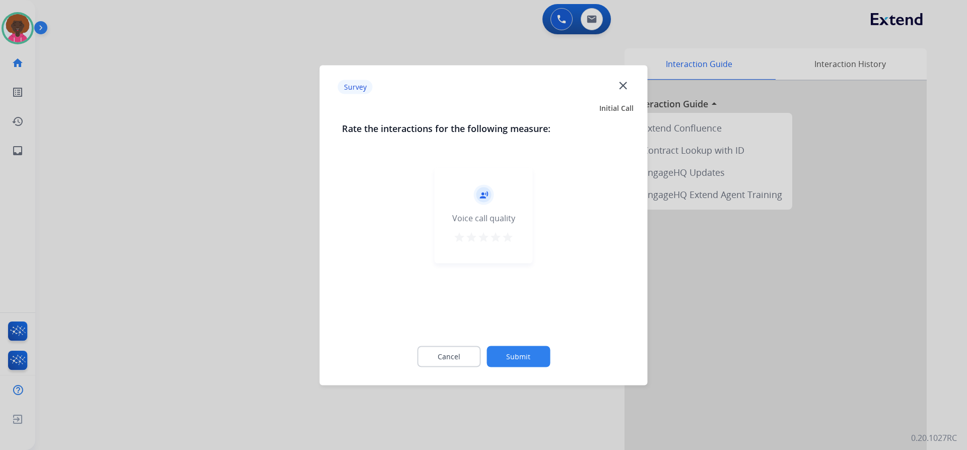
click at [513, 365] on button "Submit" at bounding box center [517, 355] width 63 height 21
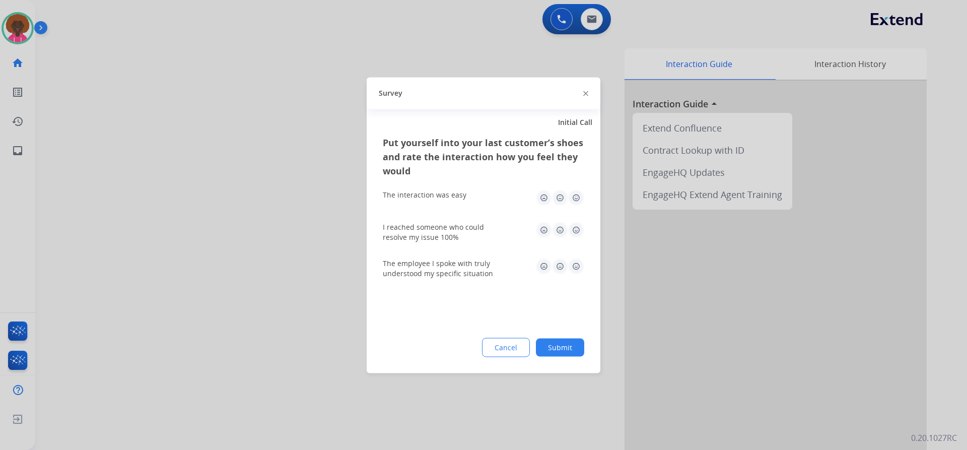
click at [576, 348] on button "Submit" at bounding box center [560, 347] width 48 height 18
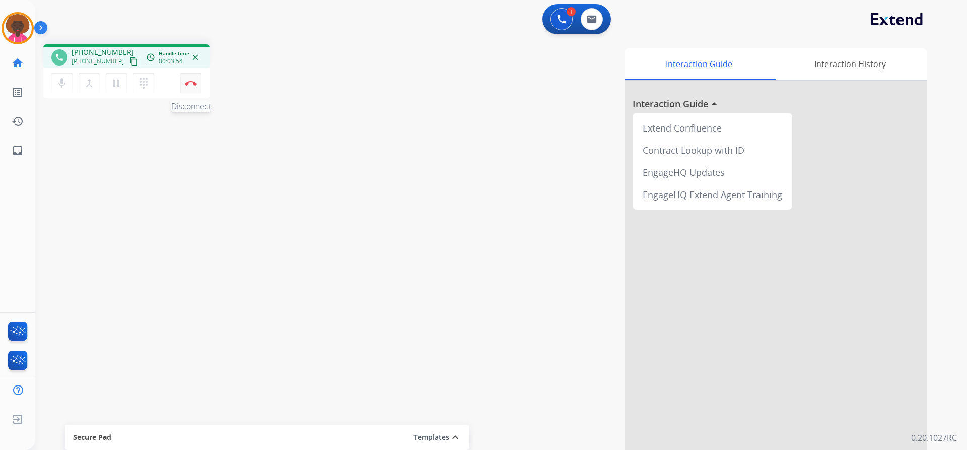
click at [197, 87] on button "Disconnect" at bounding box center [190, 83] width 21 height 21
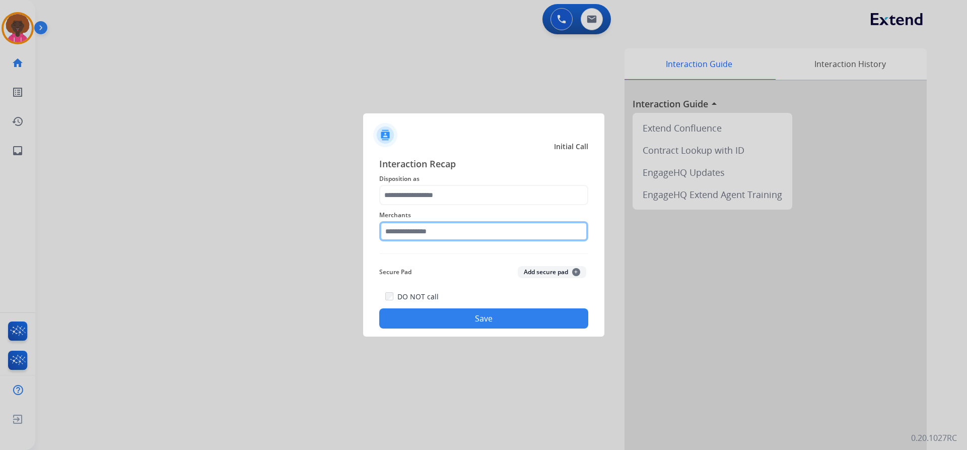
click at [485, 227] on input "text" at bounding box center [483, 231] width 209 height 20
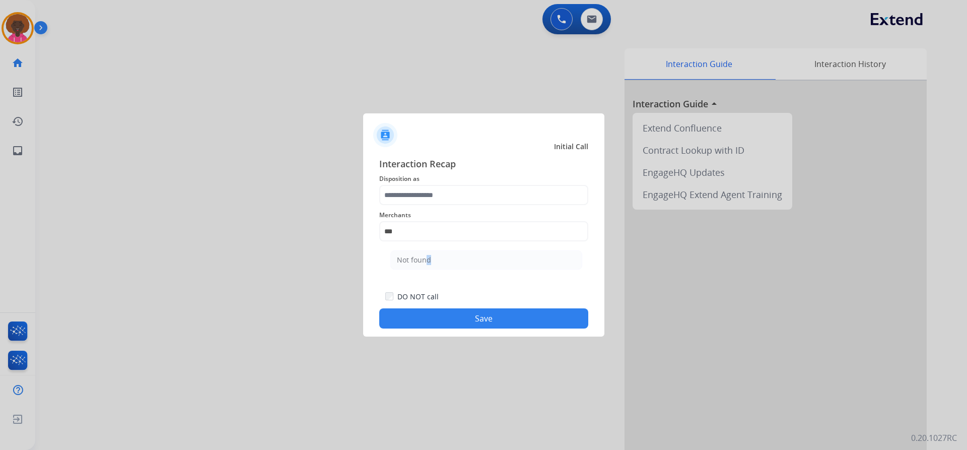
drag, startPoint x: 423, startPoint y: 260, endPoint x: 429, endPoint y: 236, distance: 25.3
click at [424, 260] on div "Not found" at bounding box center [414, 260] width 34 height 10
type input "*********"
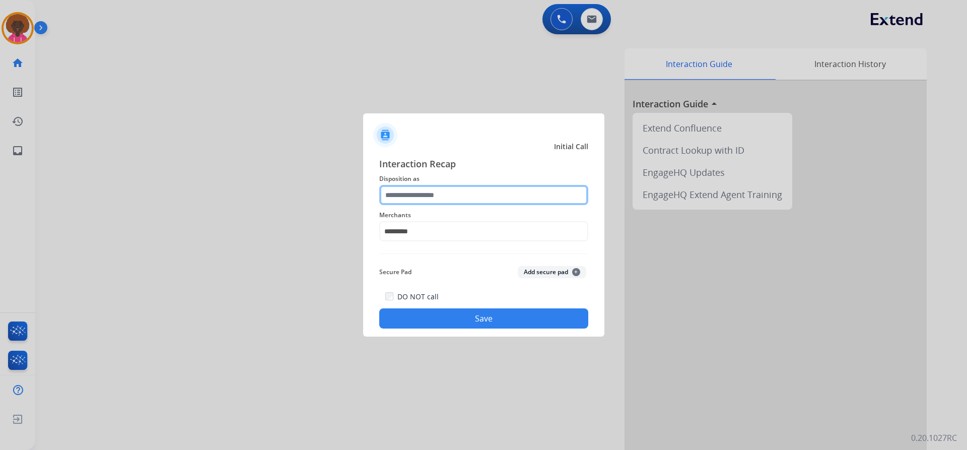
click at [440, 203] on input "text" at bounding box center [483, 195] width 209 height 20
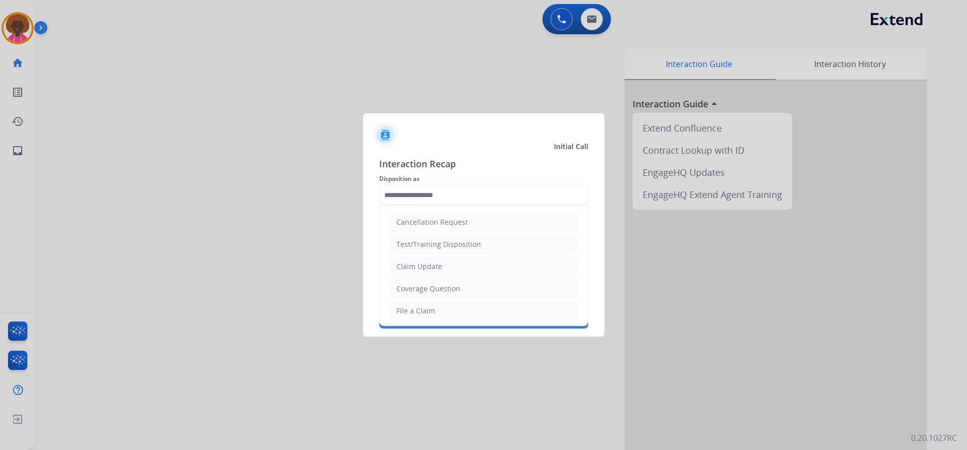
click at [433, 316] on li "File a Claim" at bounding box center [484, 310] width 188 height 19
type input "**********"
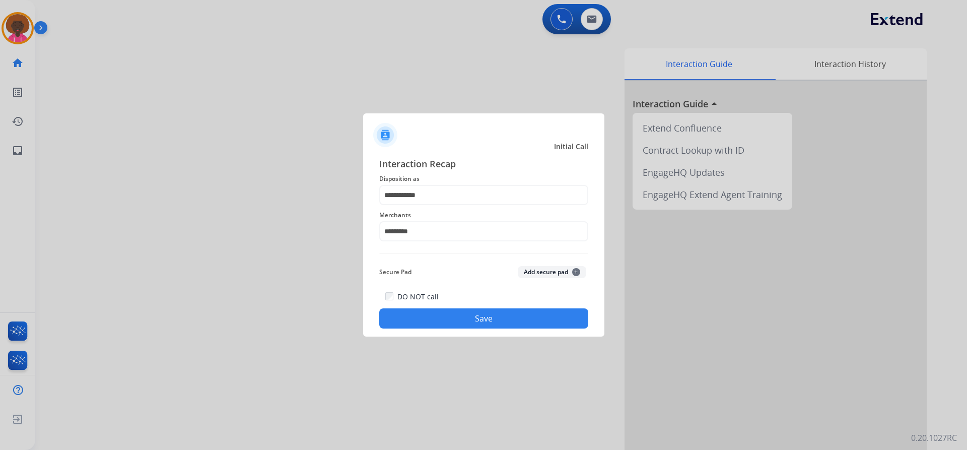
click at [482, 316] on button "Save" at bounding box center [483, 318] width 209 height 20
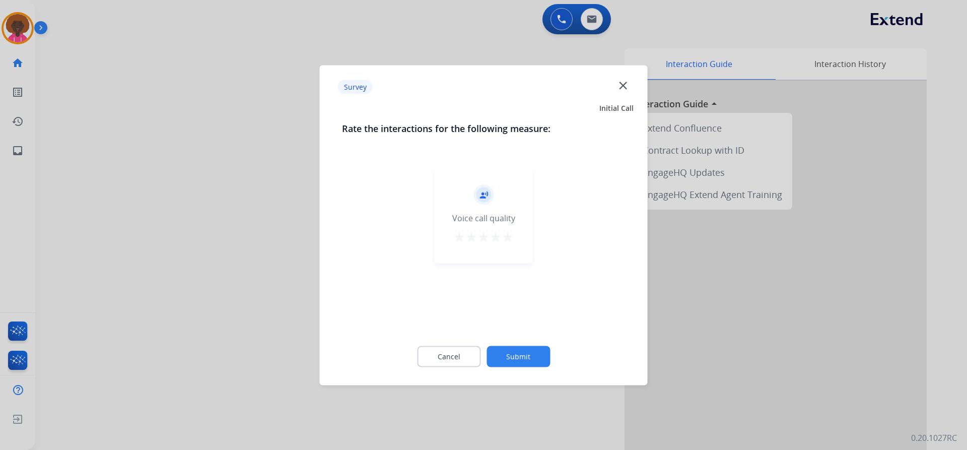
click at [497, 249] on div "record_voice_over Voice call quality star star star star star" at bounding box center [484, 215] width 98 height 96
drag, startPoint x: 517, startPoint y: 236, endPoint x: 516, endPoint y: 241, distance: 5.1
click at [517, 237] on div "record_voice_over Voice call quality star star star star star" at bounding box center [484, 215] width 98 height 96
click at [511, 238] on mat-icon "star" at bounding box center [508, 237] width 12 height 12
click at [517, 346] on button "Submit" at bounding box center [517, 355] width 63 height 21
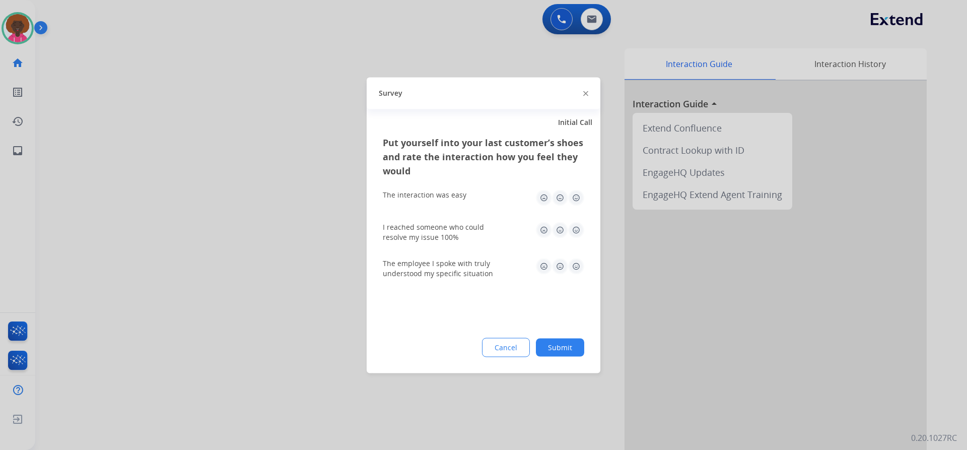
click at [573, 341] on button "Submit" at bounding box center [560, 347] width 48 height 18
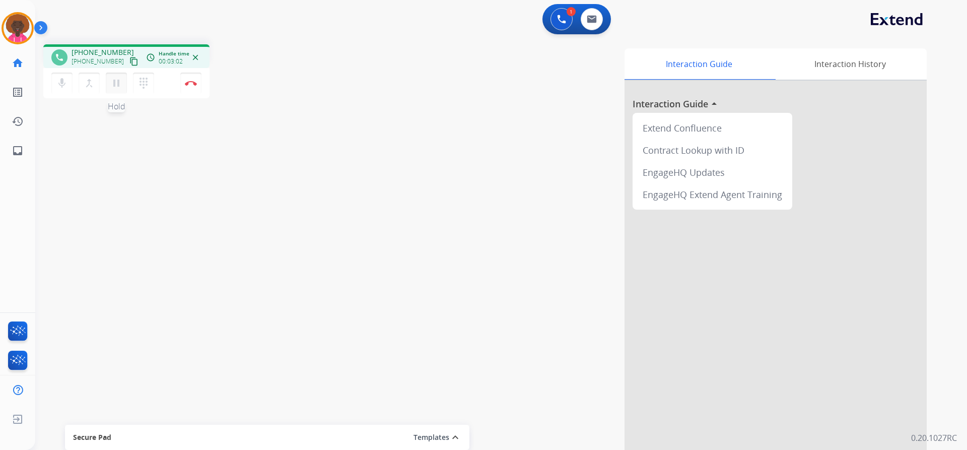
click at [118, 80] on mat-icon "pause" at bounding box center [116, 83] width 12 height 12
click at [119, 85] on mat-icon "play_arrow" at bounding box center [116, 83] width 12 height 12
click at [192, 77] on button "Disconnect" at bounding box center [190, 83] width 21 height 21
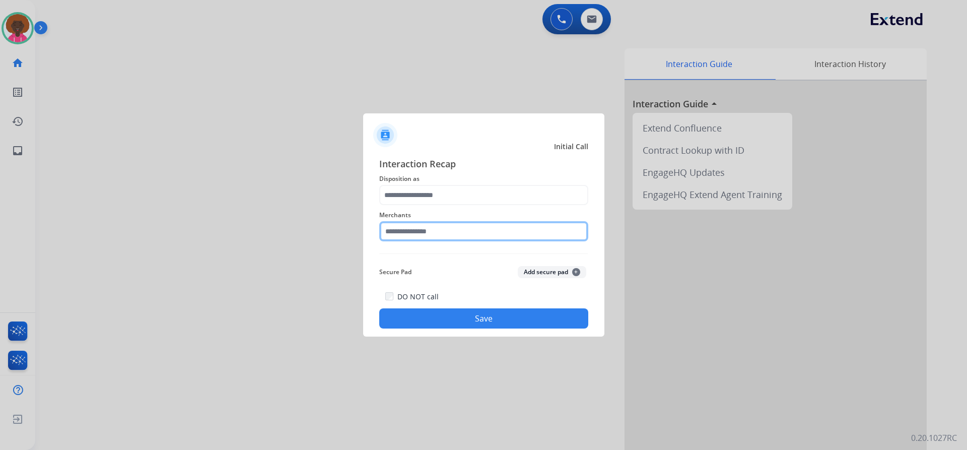
click at [443, 236] on input "text" at bounding box center [483, 231] width 209 height 20
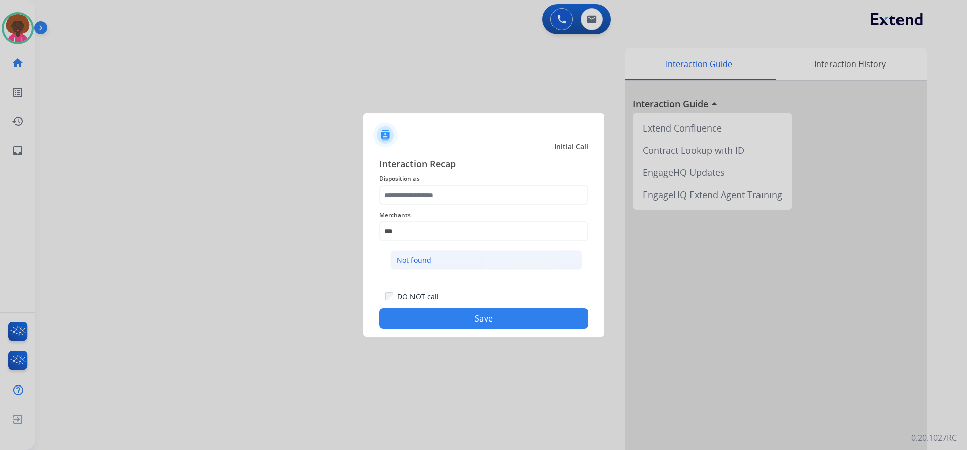
click at [470, 259] on li "Not found" at bounding box center [486, 259] width 192 height 19
type input "*********"
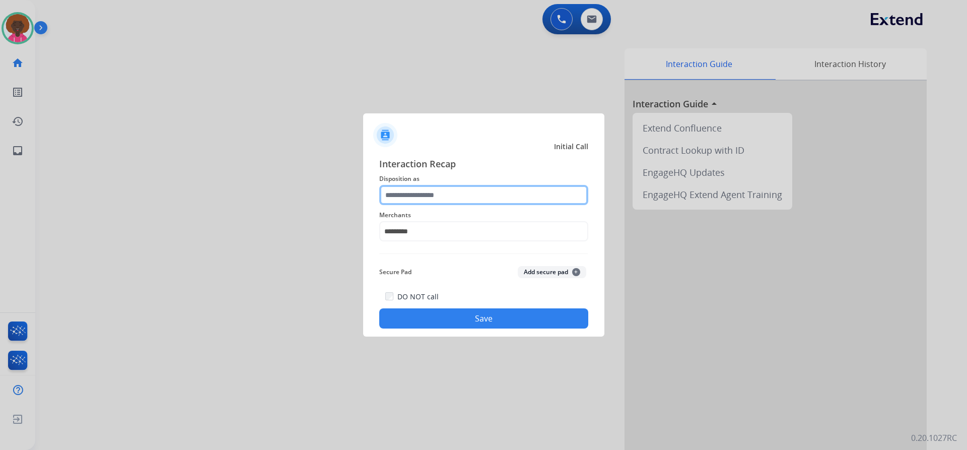
click at [462, 196] on input "text" at bounding box center [483, 195] width 209 height 20
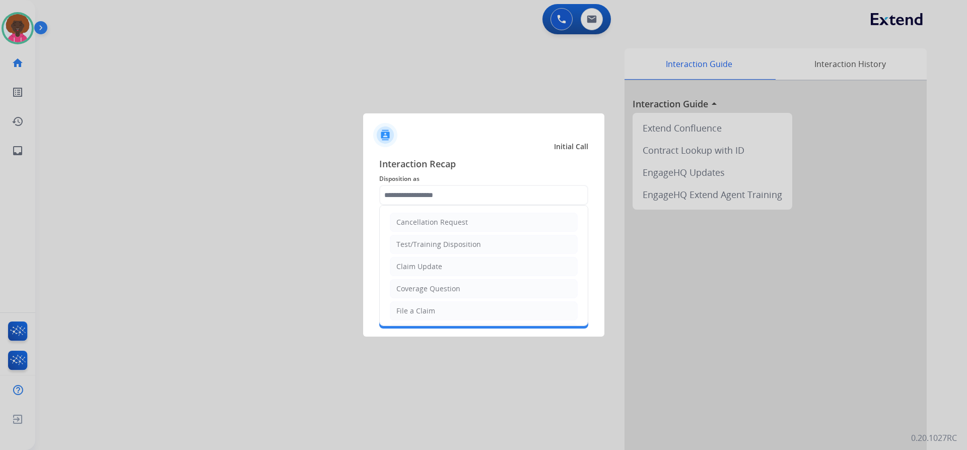
click at [420, 303] on li "File a Claim" at bounding box center [484, 310] width 188 height 19
type input "**********"
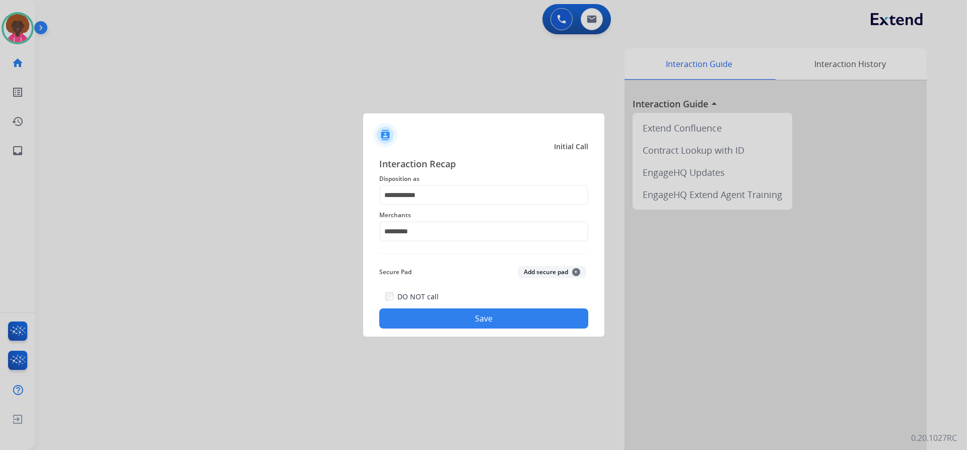
click at [448, 320] on button "Save" at bounding box center [483, 318] width 209 height 20
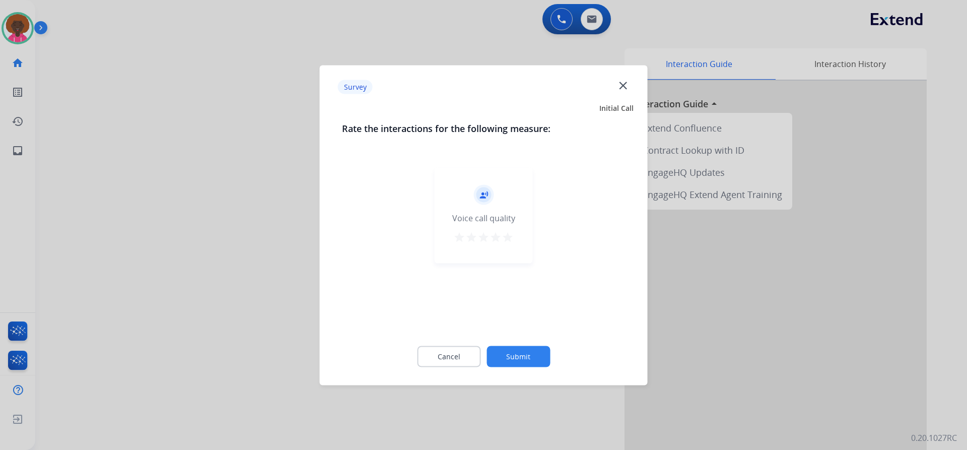
click at [516, 239] on div "record_voice_over Voice call quality star star star star star" at bounding box center [484, 215] width 98 height 96
click at [509, 238] on mat-icon "star" at bounding box center [508, 237] width 12 height 12
click at [532, 354] on button "Submit" at bounding box center [517, 355] width 63 height 21
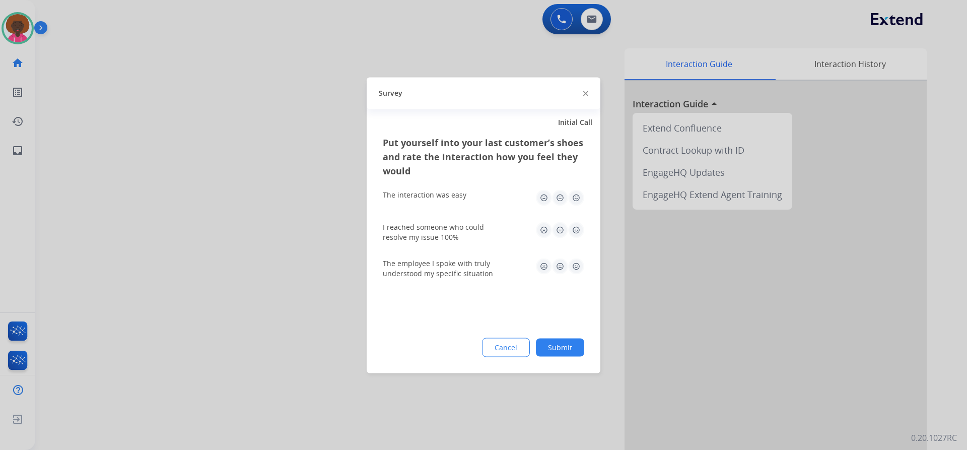
drag, startPoint x: 583, startPoint y: 202, endPoint x: 571, endPoint y: 194, distance: 14.5
click at [583, 202] on img at bounding box center [576, 197] width 16 height 16
click at [571, 194] on img at bounding box center [576, 197] width 16 height 16
click at [575, 227] on img at bounding box center [576, 230] width 16 height 16
click at [579, 266] on img at bounding box center [576, 266] width 16 height 16
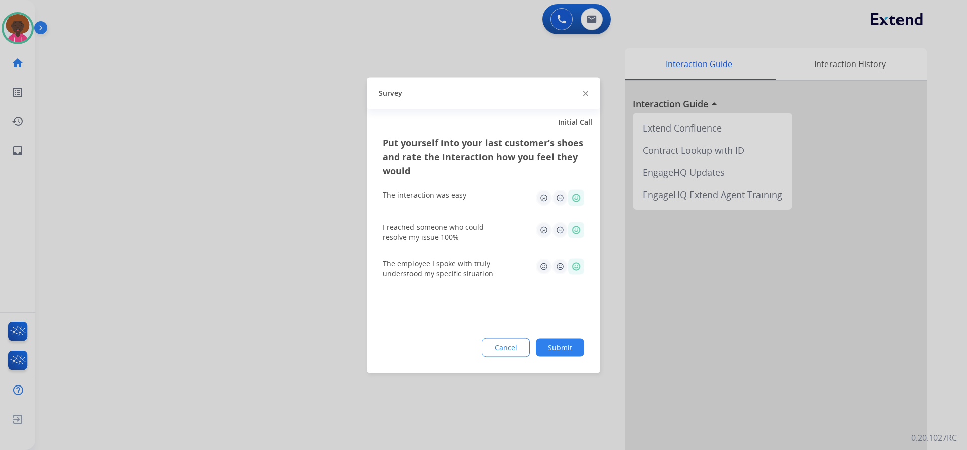
click at [577, 338] on div "Cancel Submit" at bounding box center [483, 346] width 201 height 19
click at [567, 353] on button "Submit" at bounding box center [560, 347] width 48 height 18
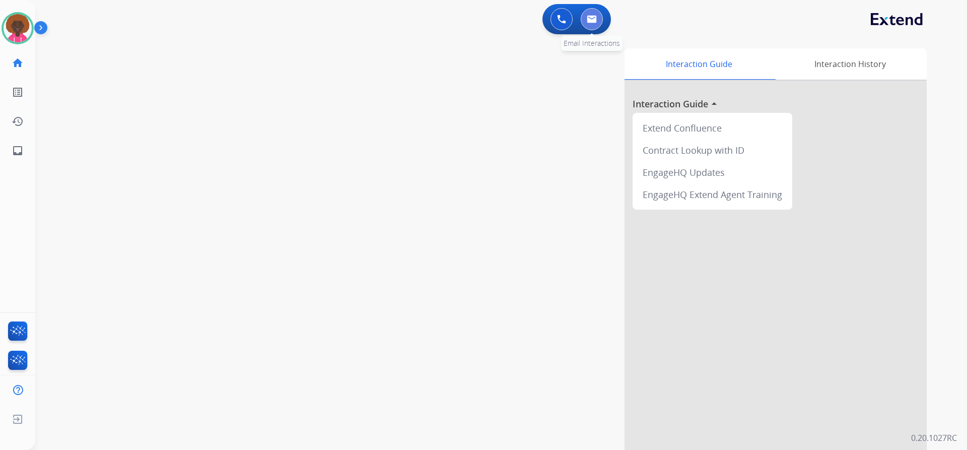
click at [587, 23] on button at bounding box center [592, 19] width 22 height 22
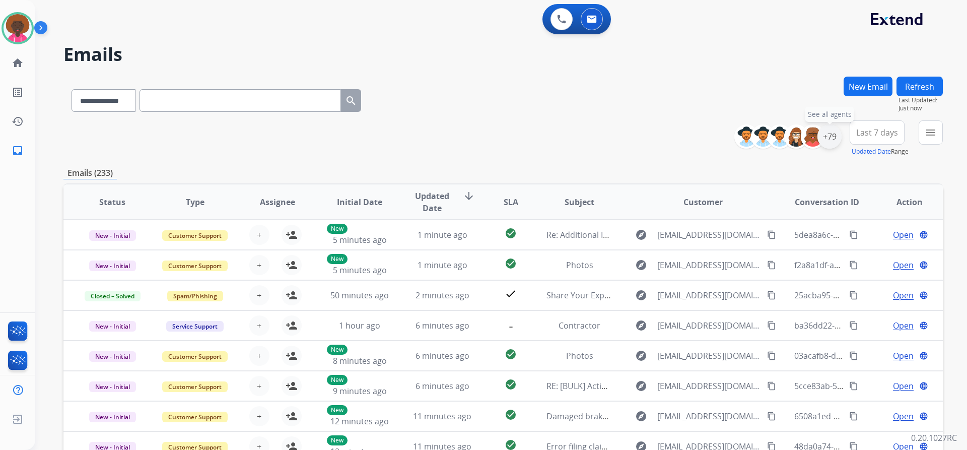
click at [824, 141] on div "+79" at bounding box center [829, 136] width 24 height 24
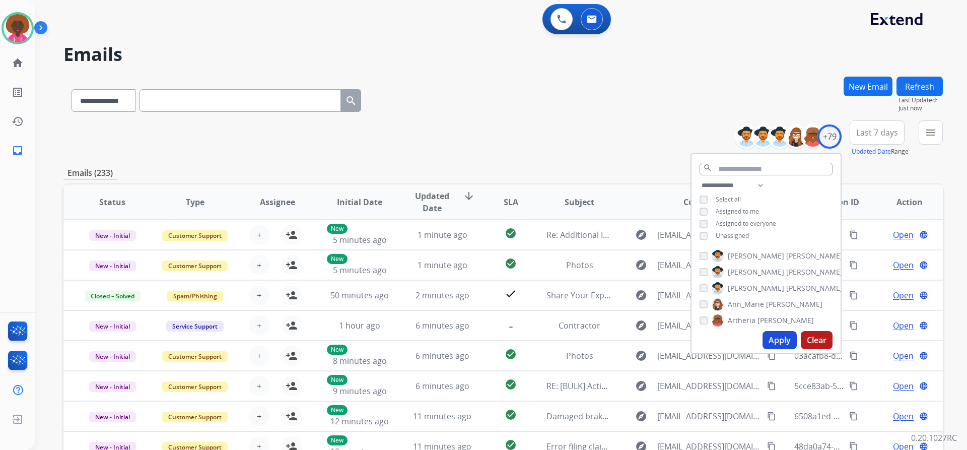
click at [703, 232] on div "**********" at bounding box center [765, 211] width 149 height 64
click at [770, 343] on button "Apply" at bounding box center [779, 340] width 34 height 18
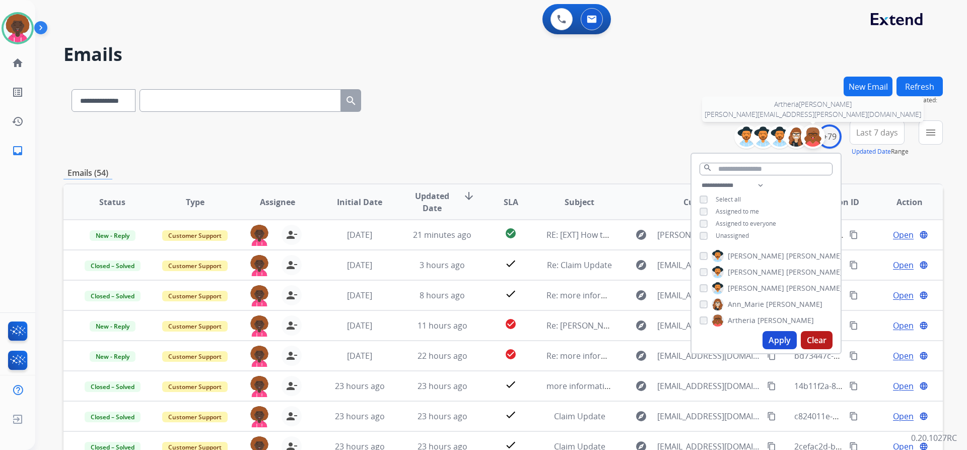
click at [822, 138] on div at bounding box center [813, 136] width 24 height 24
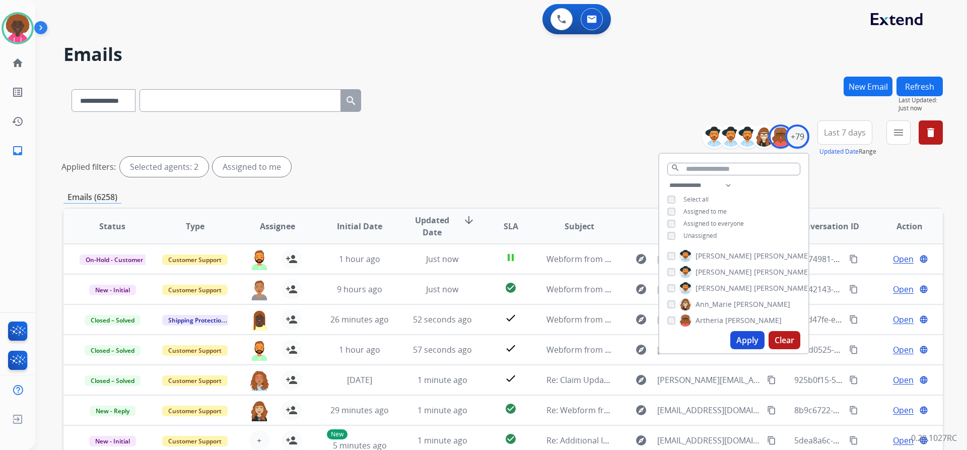
click at [669, 324] on div "[PERSON_NAME] [PERSON_NAME] [PERSON_NAME] [PERSON_NAME] [PERSON_NAME] [PERSON_N…" at bounding box center [733, 286] width 149 height 81
click at [750, 336] on button "Apply" at bounding box center [747, 340] width 34 height 18
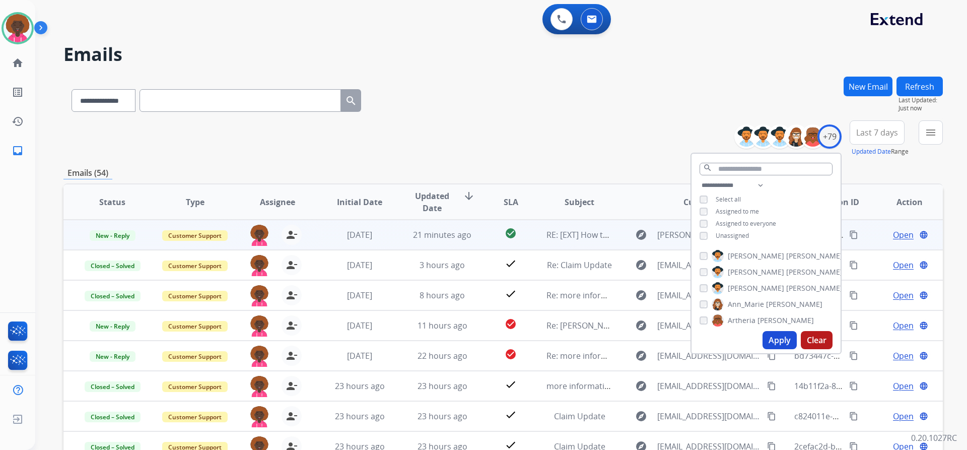
click at [554, 227] on td "RE: [EXT] How to file" at bounding box center [571, 235] width 83 height 30
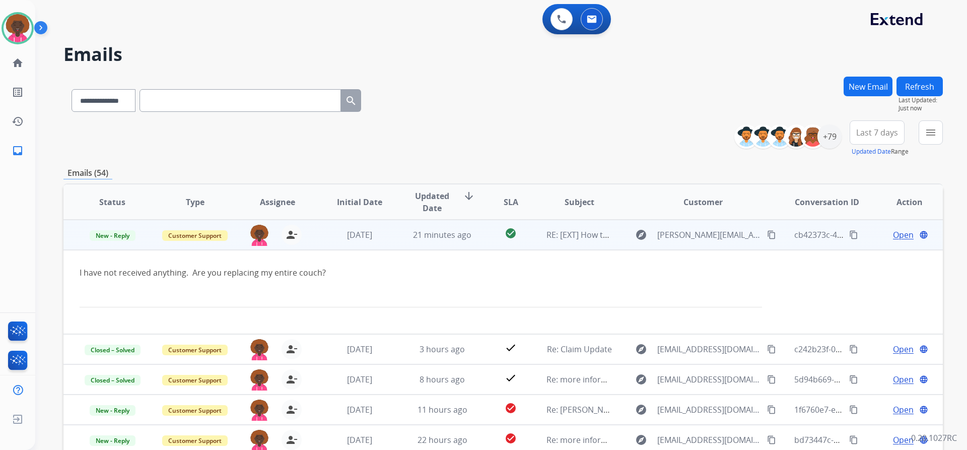
click at [893, 233] on span "Open" at bounding box center [903, 235] width 21 height 12
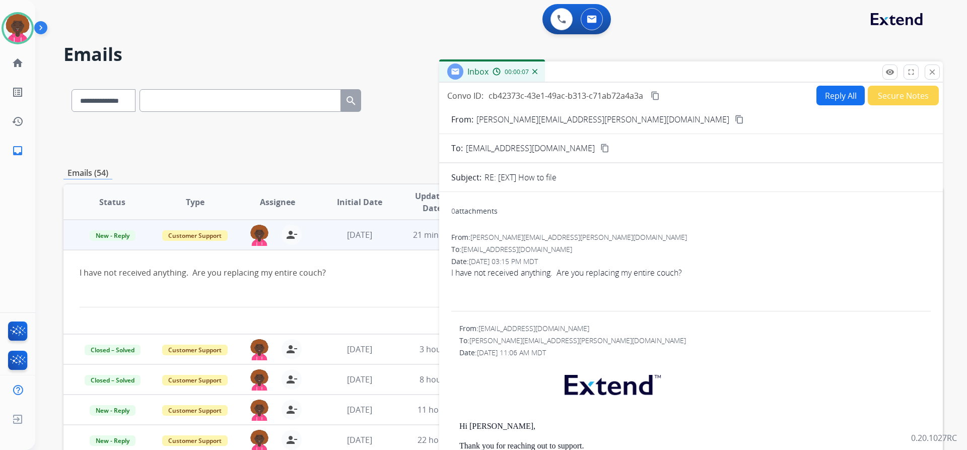
click at [733, 114] on button "content_copy" at bounding box center [739, 119] width 12 height 12
click at [838, 107] on form "From: [PERSON_NAME][EMAIL_ADDRESS][PERSON_NAME][DOMAIN_NAME] content_copy To: […" at bounding box center [691, 385] width 504 height 561
click at [827, 96] on button "Reply All" at bounding box center [840, 96] width 48 height 20
select select "**********"
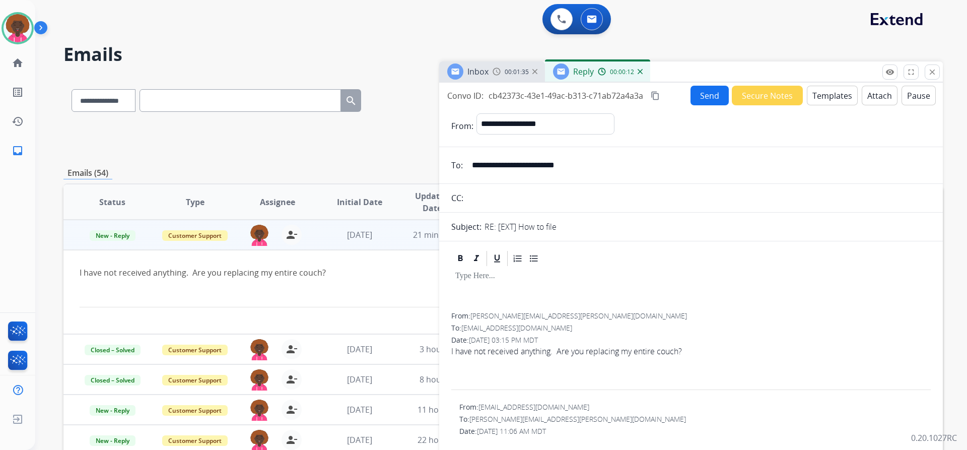
click at [831, 98] on button "Templates" at bounding box center [832, 96] width 51 height 20
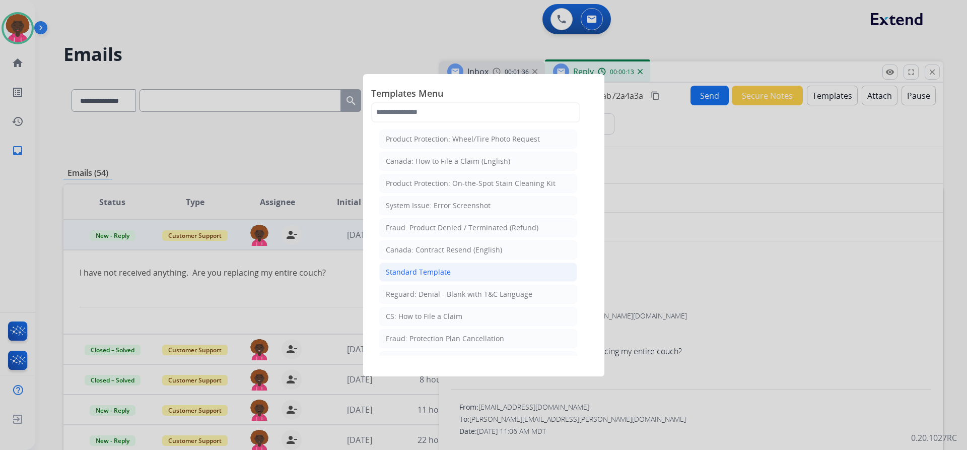
click at [446, 274] on div "Standard Template" at bounding box center [418, 272] width 65 height 10
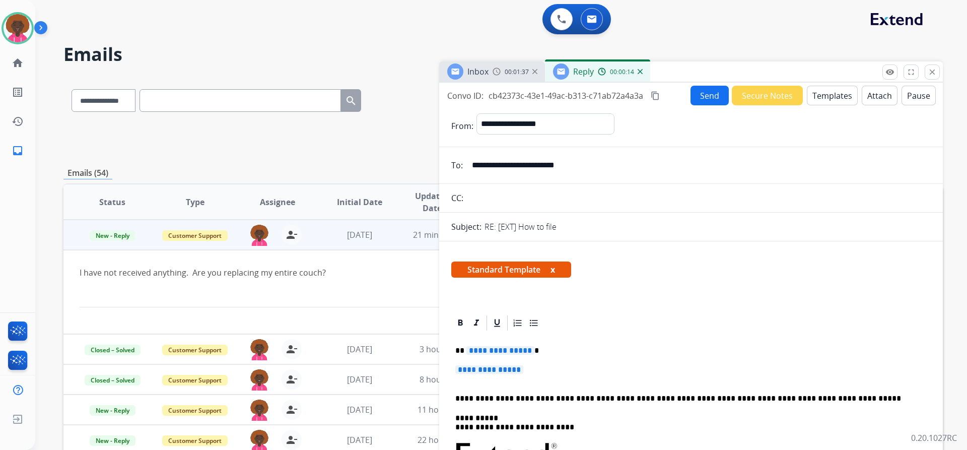
click at [497, 367] on span "**********" at bounding box center [489, 369] width 68 height 9
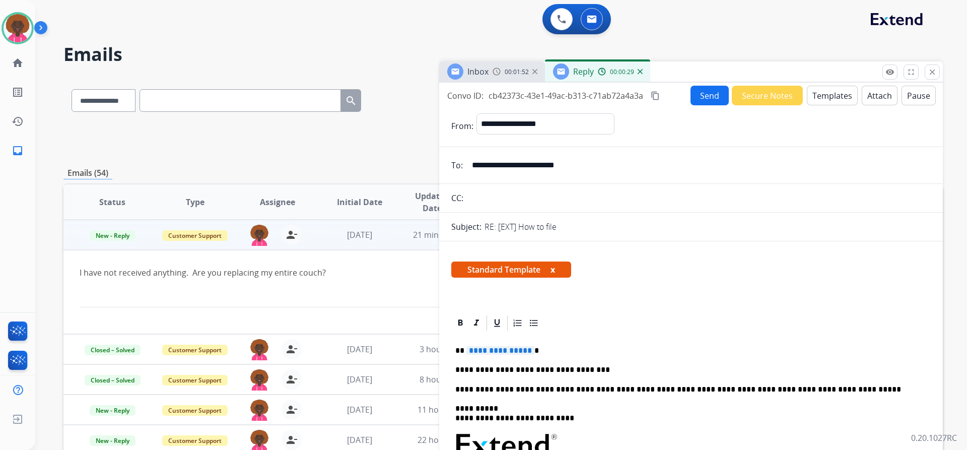
click at [610, 370] on p "**********" at bounding box center [686, 369] width 463 height 9
click at [495, 346] on span "**********" at bounding box center [500, 350] width 68 height 9
click at [699, 97] on button "Send" at bounding box center [709, 96] width 38 height 20
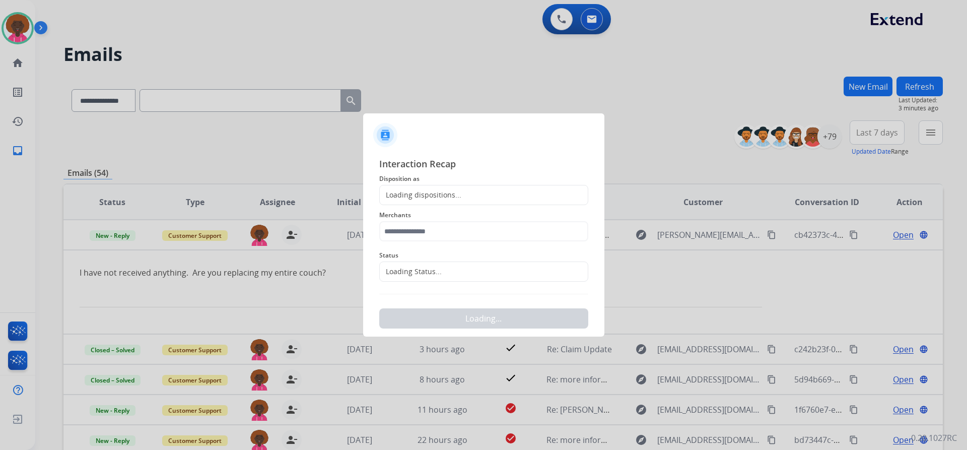
click at [442, 270] on div "Loading Status..." at bounding box center [483, 271] width 209 height 20
click at [440, 265] on div "Loading Status..." at bounding box center [483, 271] width 209 height 20
click at [429, 273] on div "Loading Status..." at bounding box center [411, 271] width 62 height 10
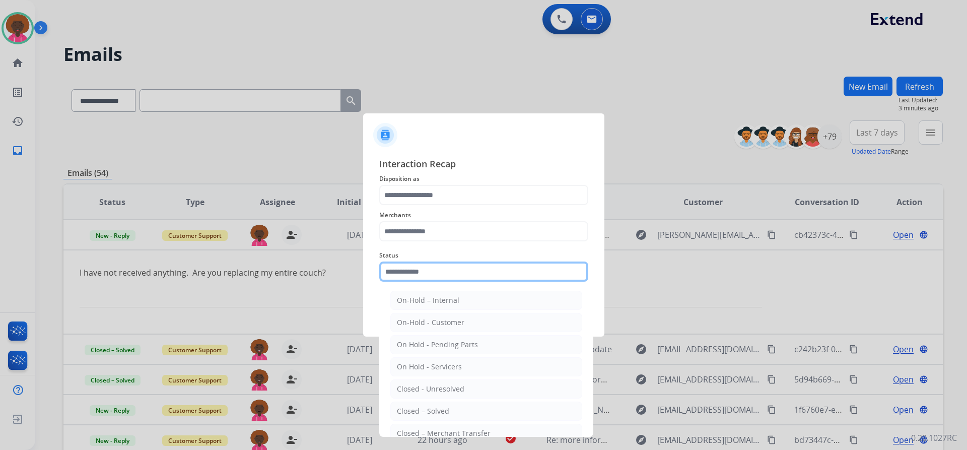
click at [426, 270] on input "text" at bounding box center [483, 271] width 209 height 20
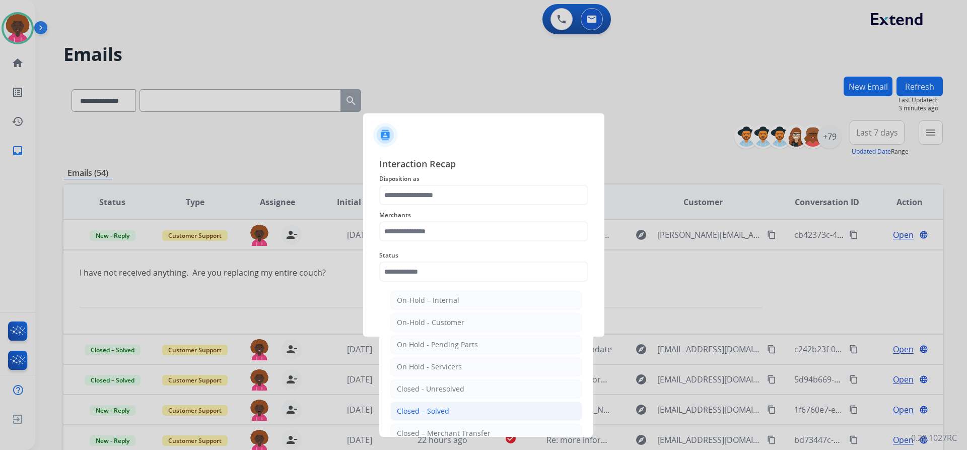
click at [422, 408] on div "Closed – Solved" at bounding box center [423, 411] width 52 height 10
type input "**********"
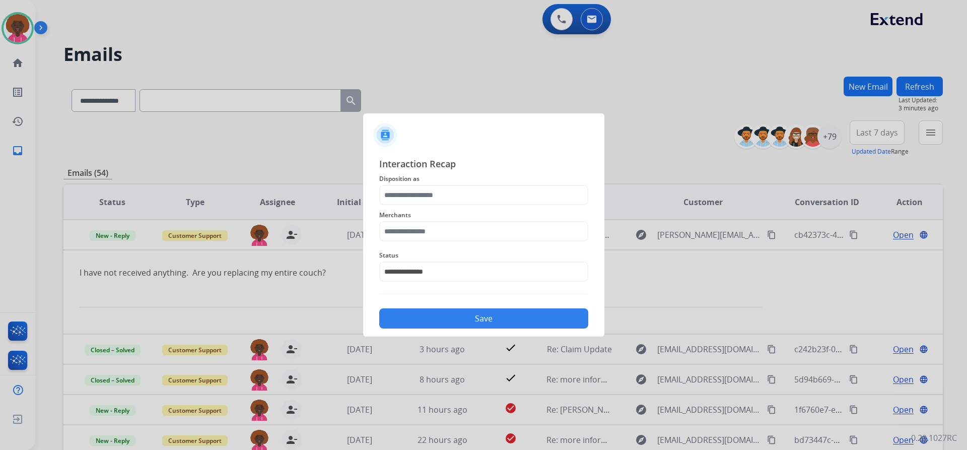
click at [440, 246] on div "**********" at bounding box center [483, 265] width 209 height 40
click at [441, 235] on input "text" at bounding box center [483, 231] width 209 height 20
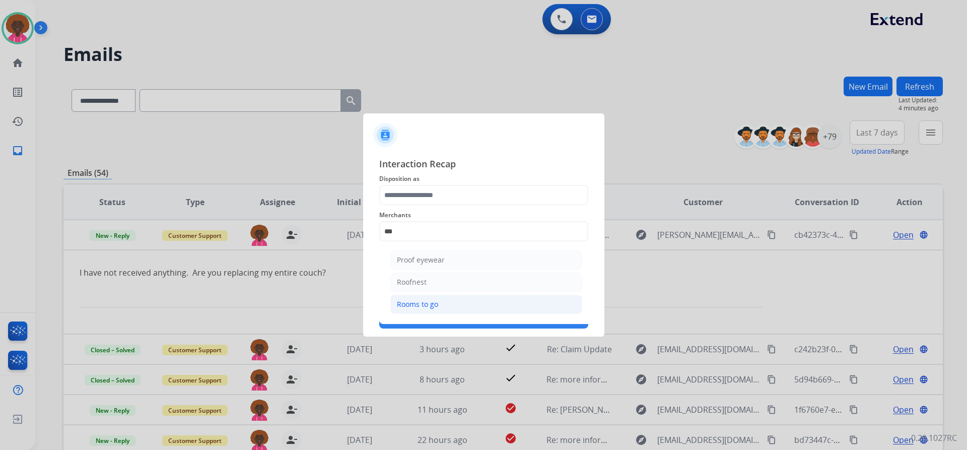
click at [412, 309] on div "Rooms to go" at bounding box center [417, 304] width 41 height 10
type input "**********"
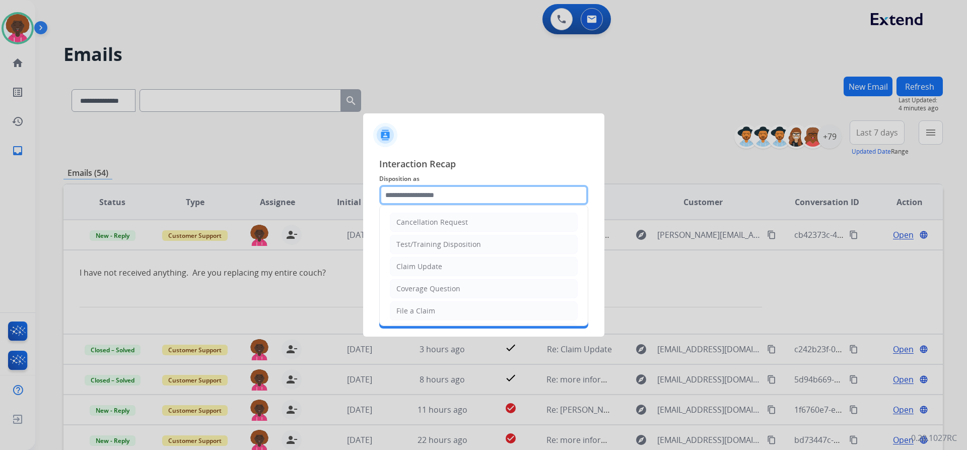
click at [420, 193] on input "text" at bounding box center [483, 195] width 209 height 20
click at [398, 313] on div "File a Claim" at bounding box center [415, 311] width 39 height 10
type input "**********"
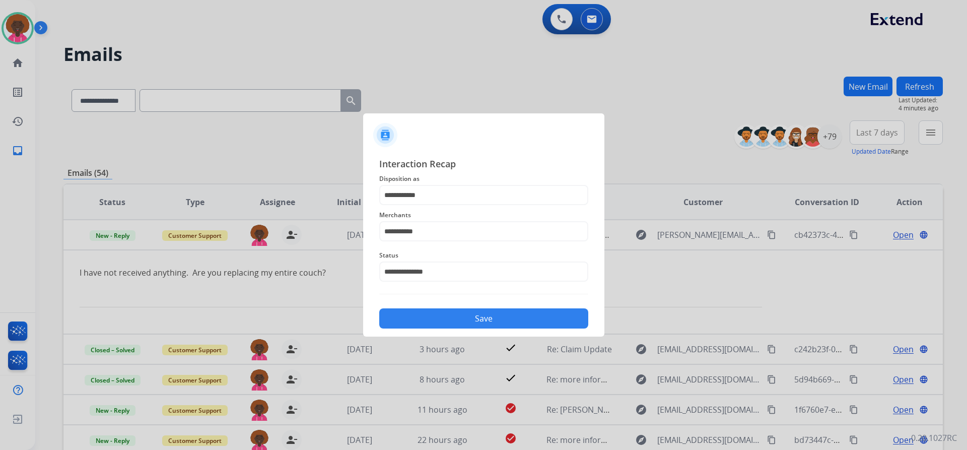
click at [466, 318] on button "Save" at bounding box center [483, 318] width 209 height 20
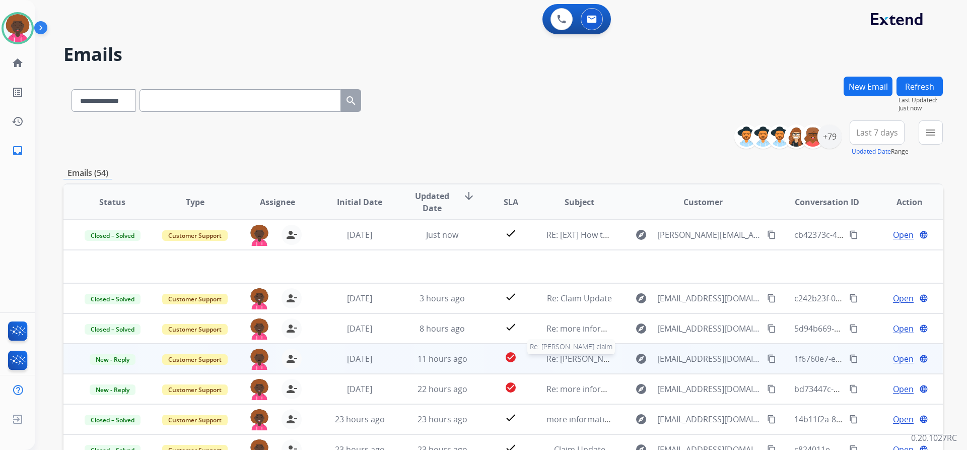
click at [571, 362] on span "Re: [PERSON_NAME] claim" at bounding box center [595, 358] width 98 height 11
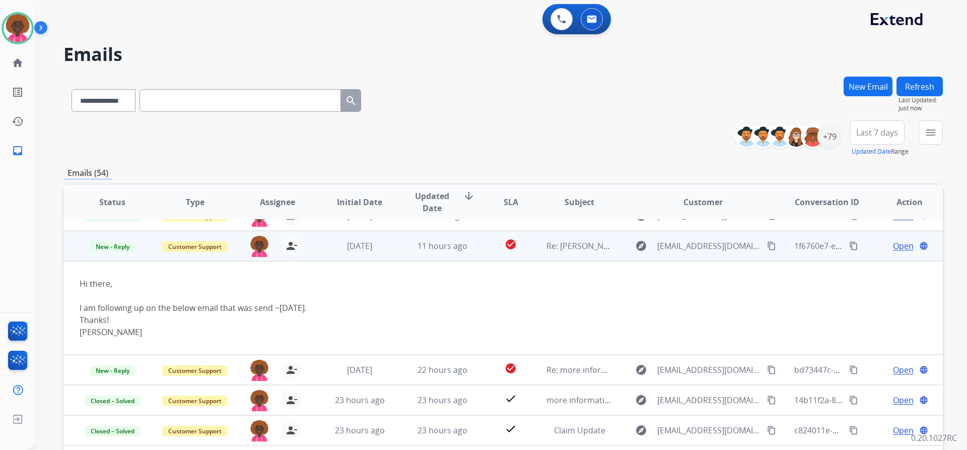
scroll to position [91, 0]
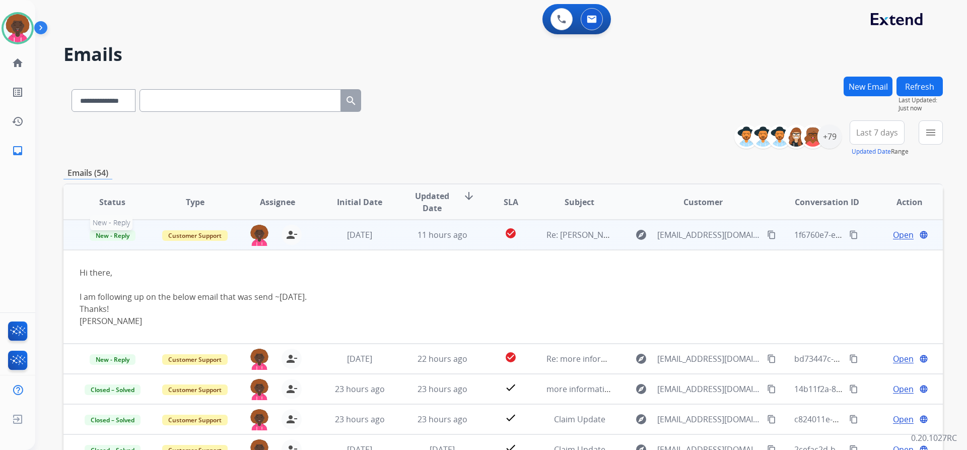
click at [111, 237] on span "New - Reply" at bounding box center [113, 235] width 46 height 11
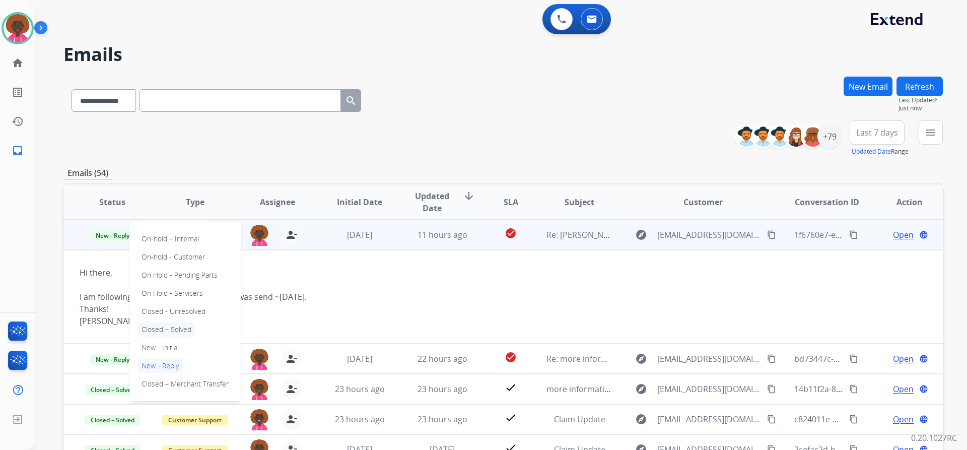
click at [175, 330] on p "Closed – Solved" at bounding box center [166, 329] width 58 height 14
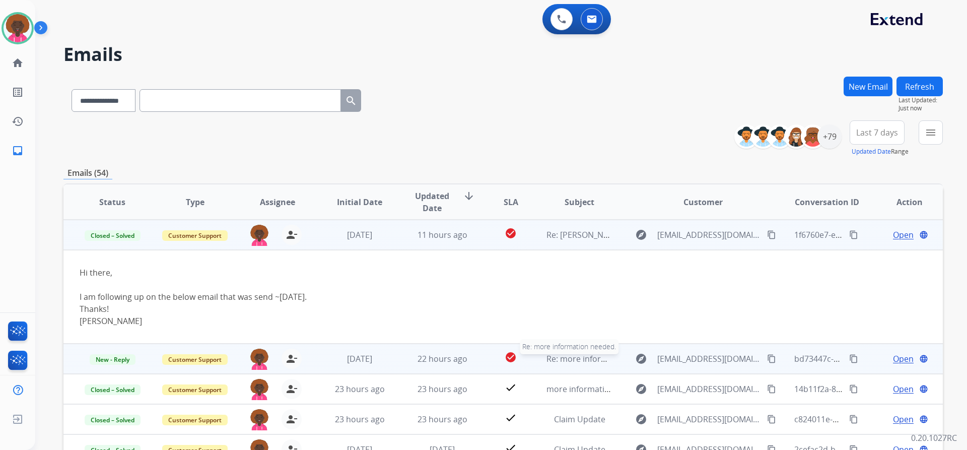
click at [546, 360] on span "Re: more information needed." at bounding box center [603, 358] width 114 height 11
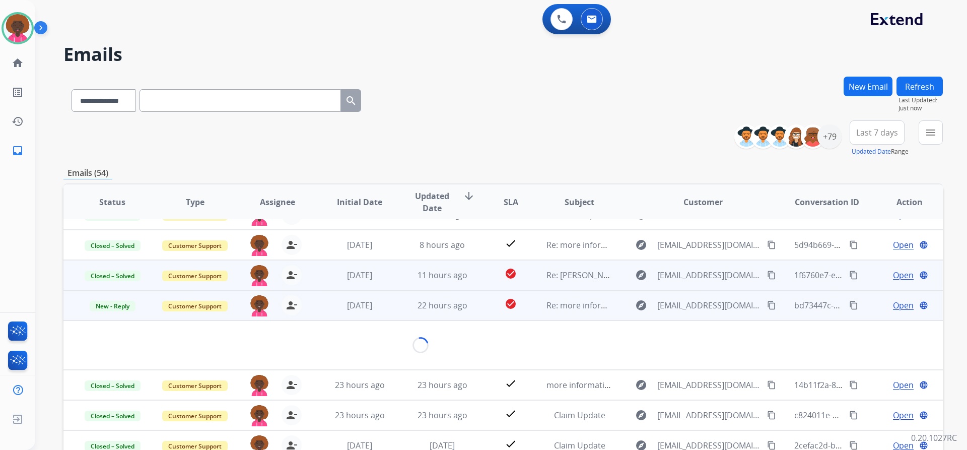
scroll to position [83, 0]
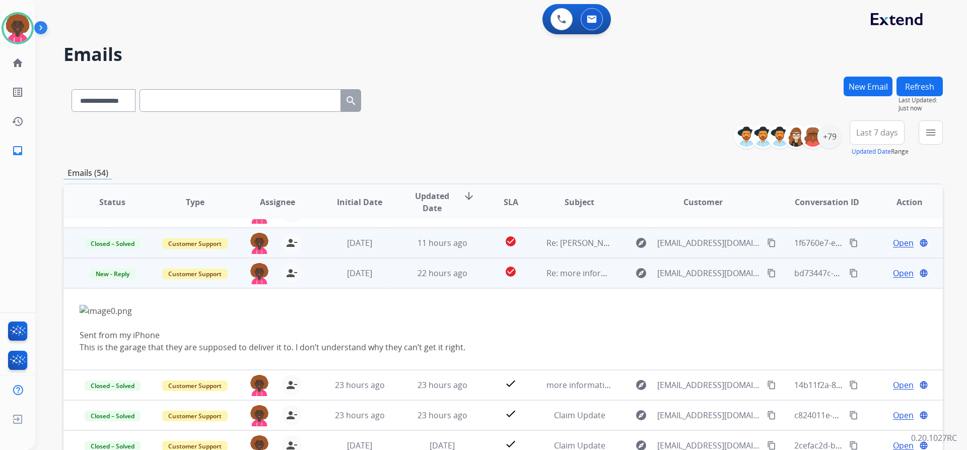
click at [898, 273] on span "Open" at bounding box center [903, 273] width 21 height 12
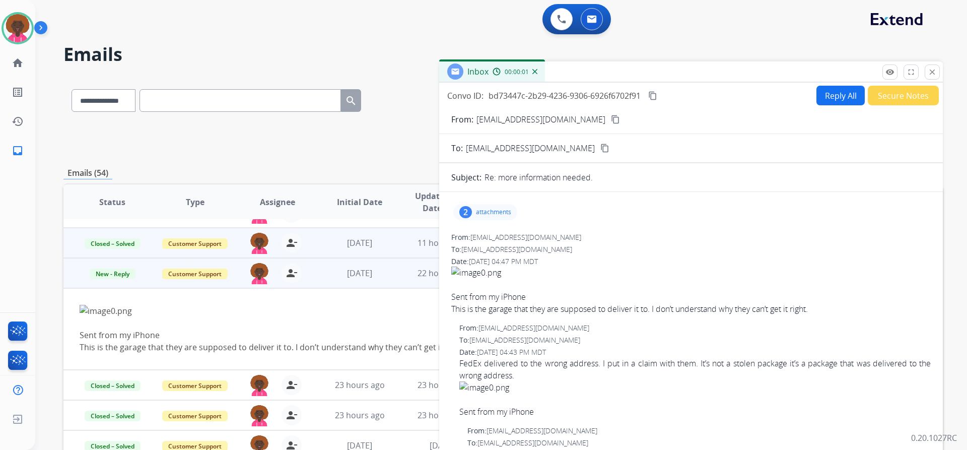
click at [479, 206] on div "2 attachments" at bounding box center [485, 212] width 64 height 16
click at [844, 104] on button "Reply All" at bounding box center [840, 96] width 48 height 20
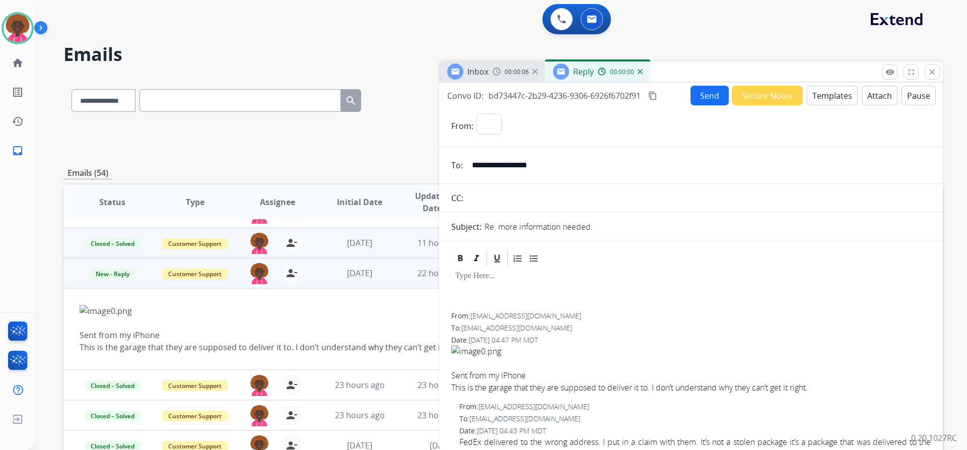
select select "**********"
click at [817, 95] on button "Templates" at bounding box center [832, 96] width 51 height 20
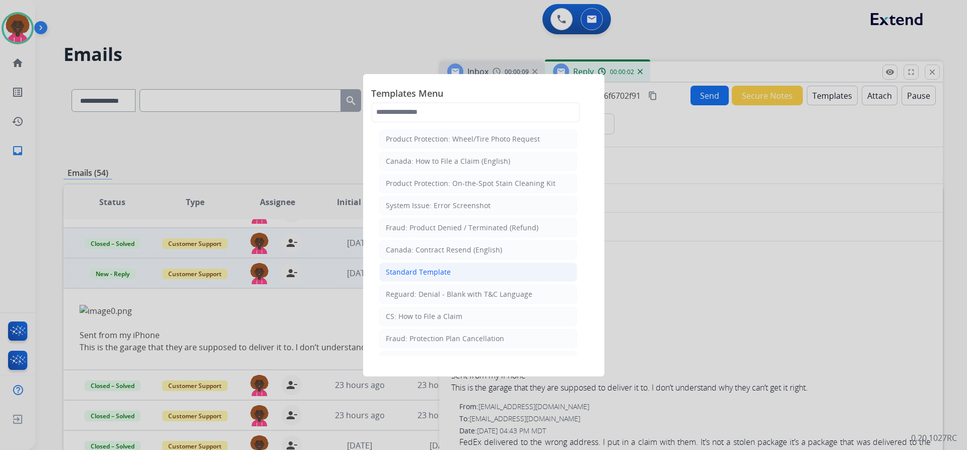
click at [480, 276] on li "Standard Template" at bounding box center [478, 271] width 198 height 19
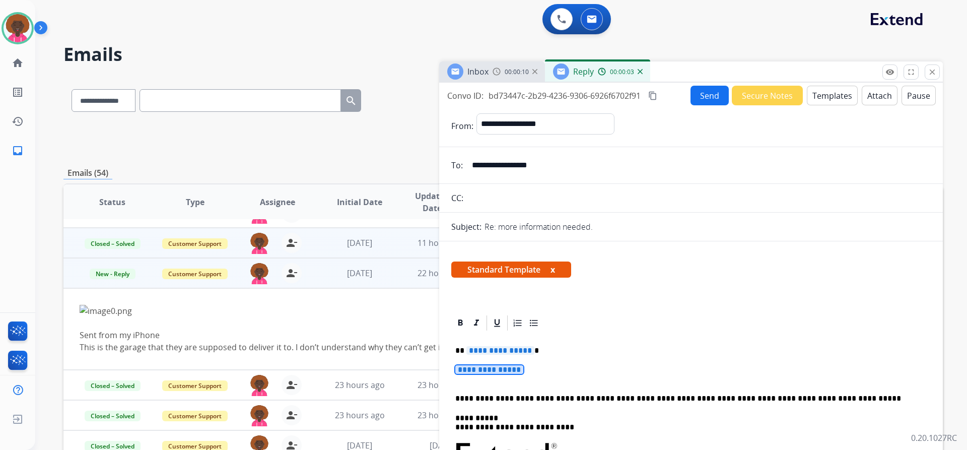
click at [486, 372] on span "**********" at bounding box center [489, 369] width 68 height 9
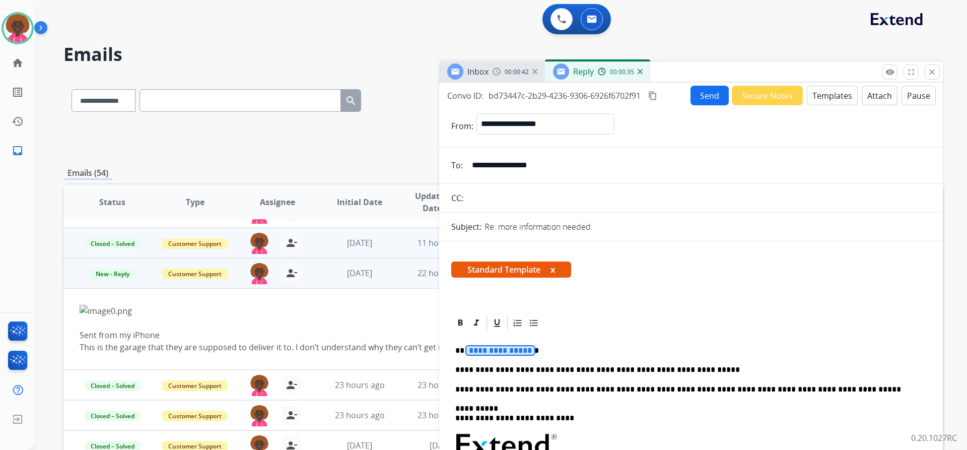
click at [496, 355] on p "**********" at bounding box center [686, 350] width 463 height 9
click at [497, 351] on span "**********" at bounding box center [500, 350] width 68 height 9
click at [706, 95] on button "Send" at bounding box center [709, 96] width 38 height 20
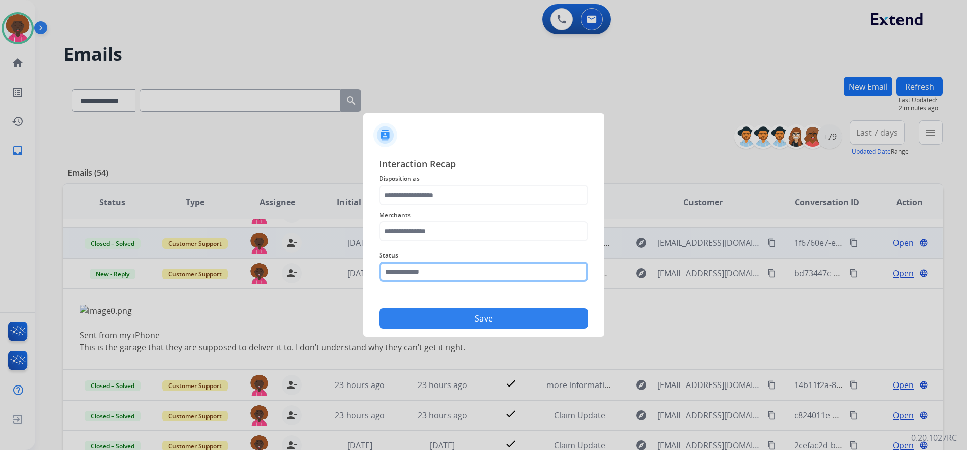
click at [457, 277] on input "text" at bounding box center [483, 271] width 209 height 20
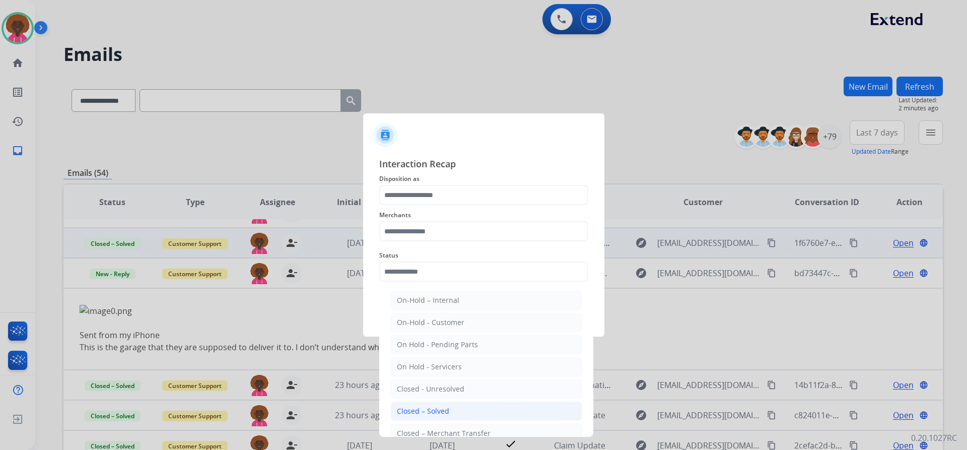
click at [439, 406] on div "Closed – Solved" at bounding box center [423, 411] width 52 height 10
type input "**********"
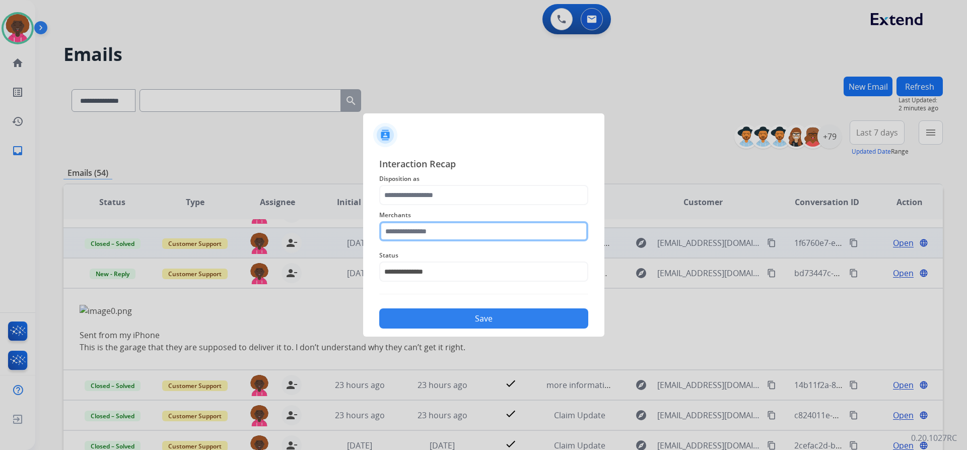
click at [450, 226] on input "text" at bounding box center [483, 231] width 209 height 20
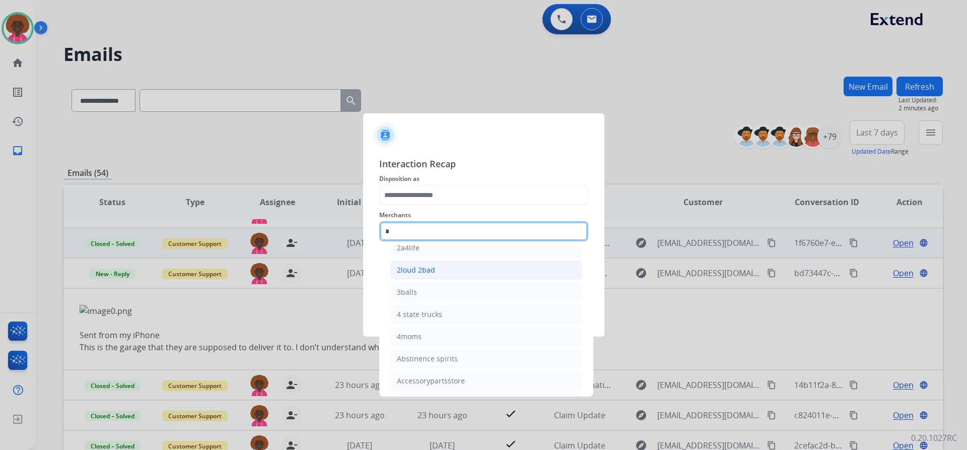
scroll to position [0, 0]
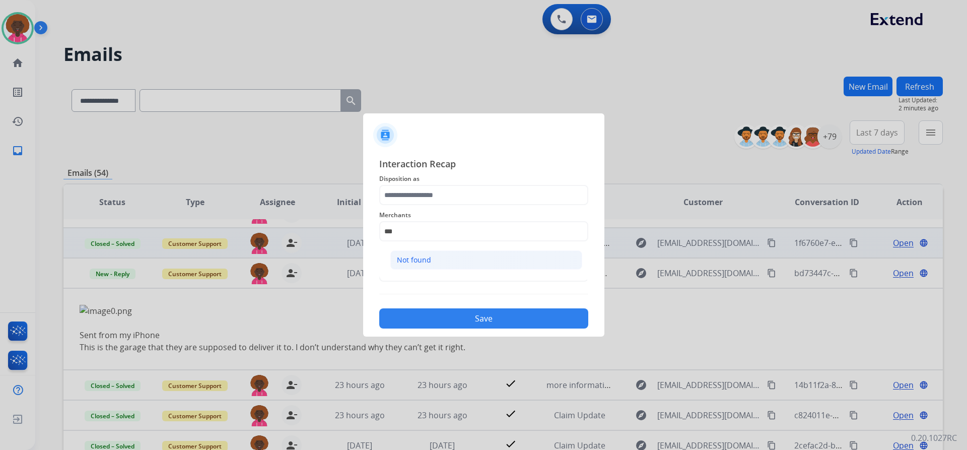
click at [458, 258] on li "Not found" at bounding box center [486, 259] width 192 height 19
type input "*********"
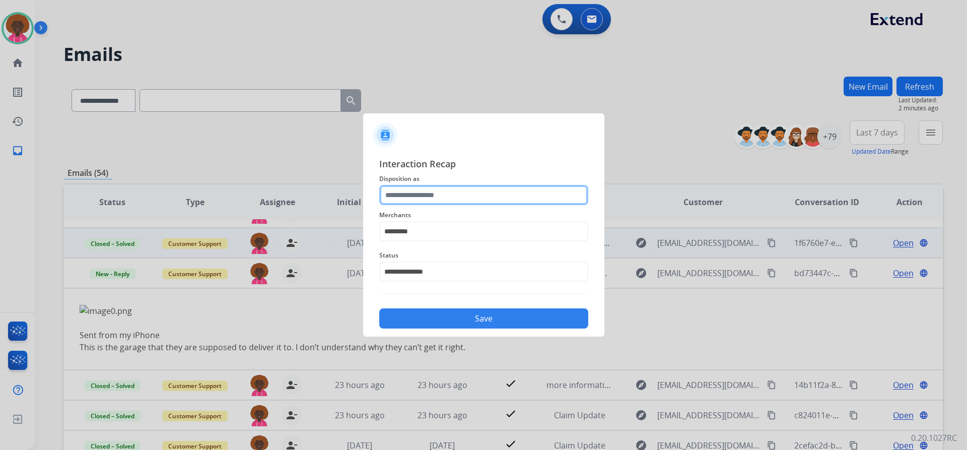
click at [439, 201] on input "text" at bounding box center [483, 195] width 209 height 20
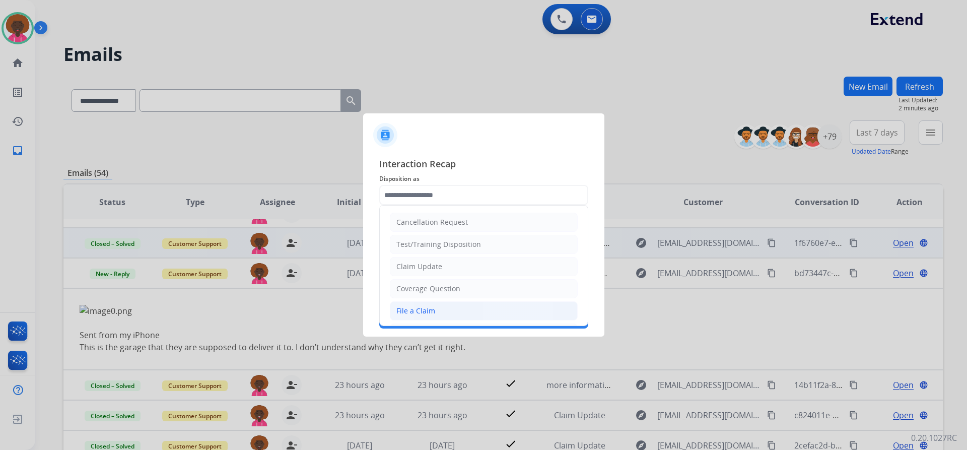
click at [417, 308] on div "File a Claim" at bounding box center [415, 311] width 39 height 10
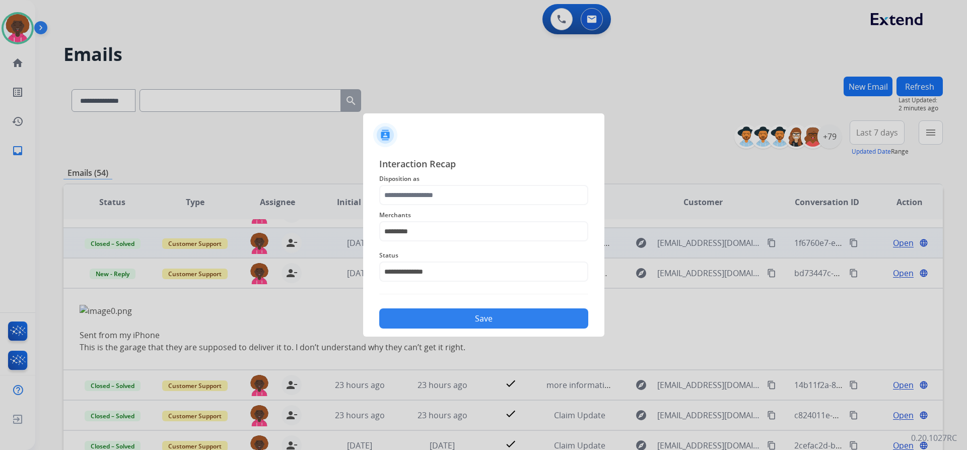
type input "**********"
click at [474, 310] on button "Save" at bounding box center [483, 318] width 209 height 20
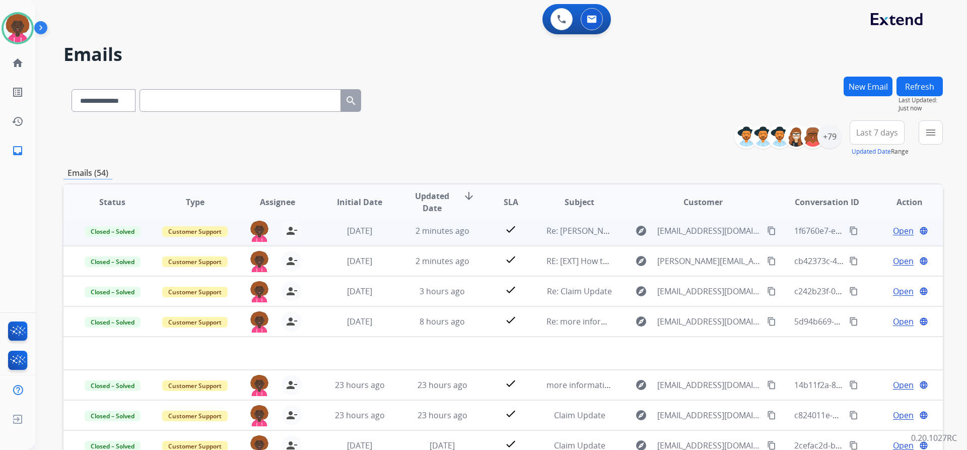
scroll to position [34, 0]
click at [5, 41] on div "Agent: [PERSON_NAME] Profile: Multi Skill ALL" at bounding box center [18, 28] width 32 height 32
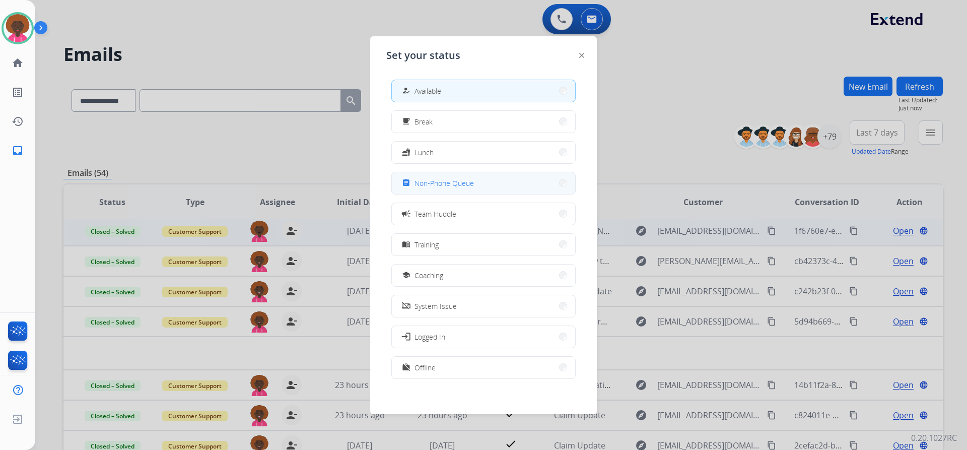
click at [445, 179] on span "Non-Phone Queue" at bounding box center [443, 183] width 59 height 11
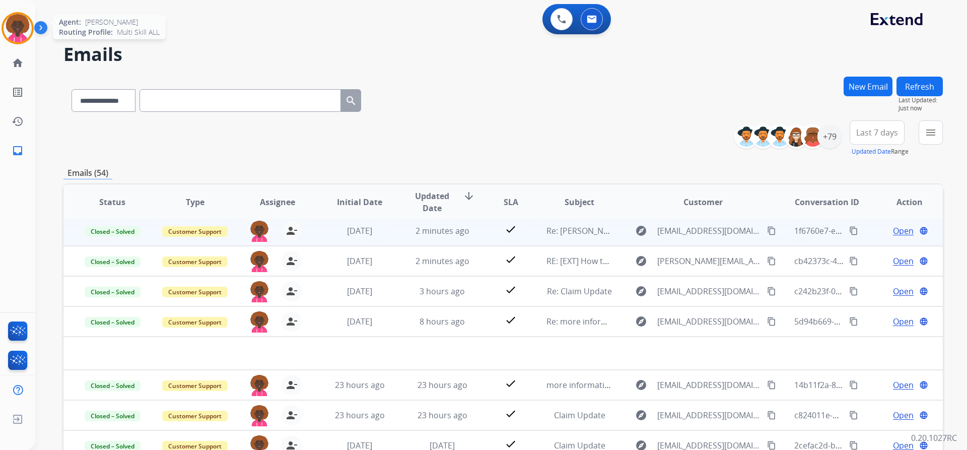
click at [22, 18] on img at bounding box center [18, 28] width 28 height 28
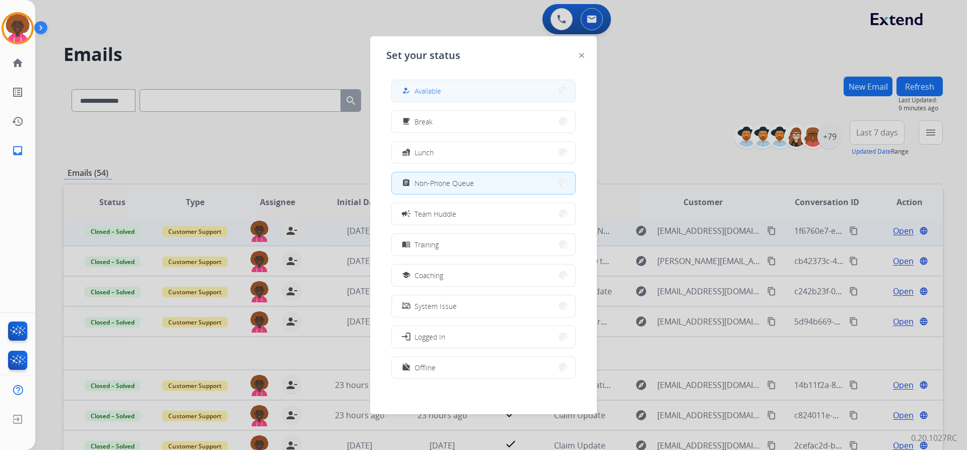
click at [465, 86] on button "how_to_reg Available" at bounding box center [483, 91] width 183 height 22
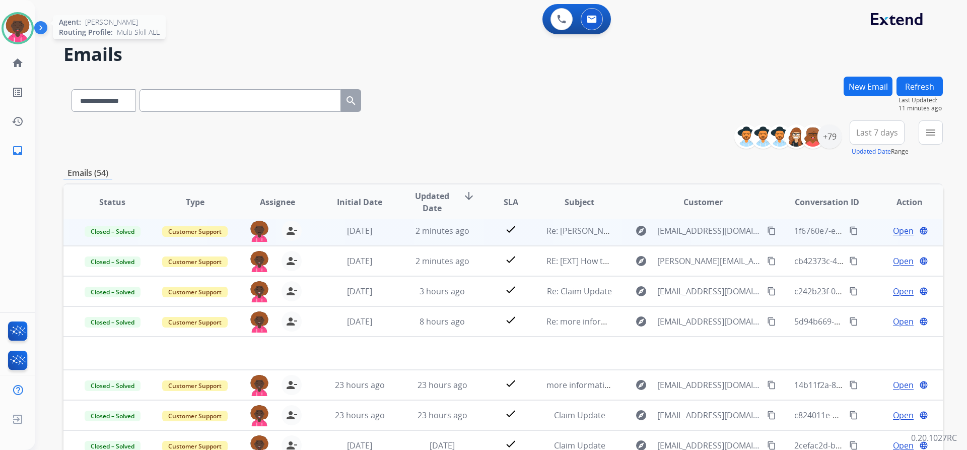
click at [16, 36] on img at bounding box center [18, 28] width 28 height 28
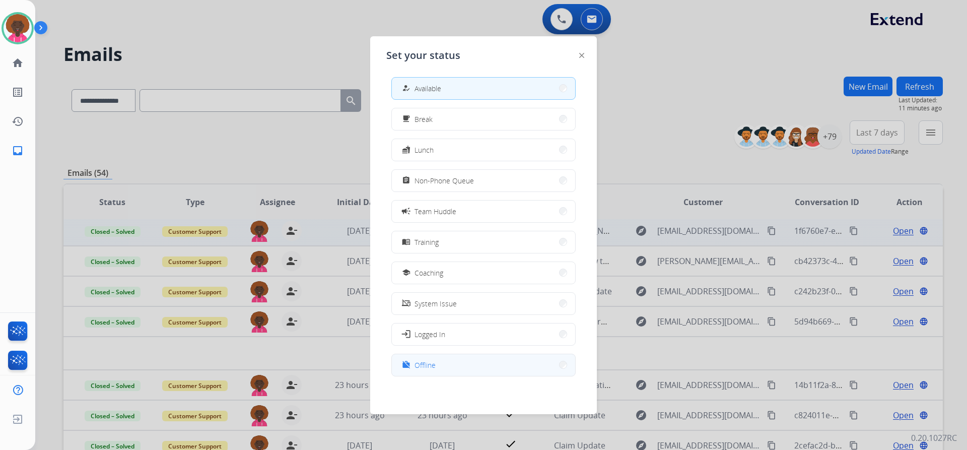
scroll to position [3, 0]
click at [493, 362] on button "work_off Offline" at bounding box center [483, 364] width 183 height 22
